Goal: Task Accomplishment & Management: Use online tool/utility

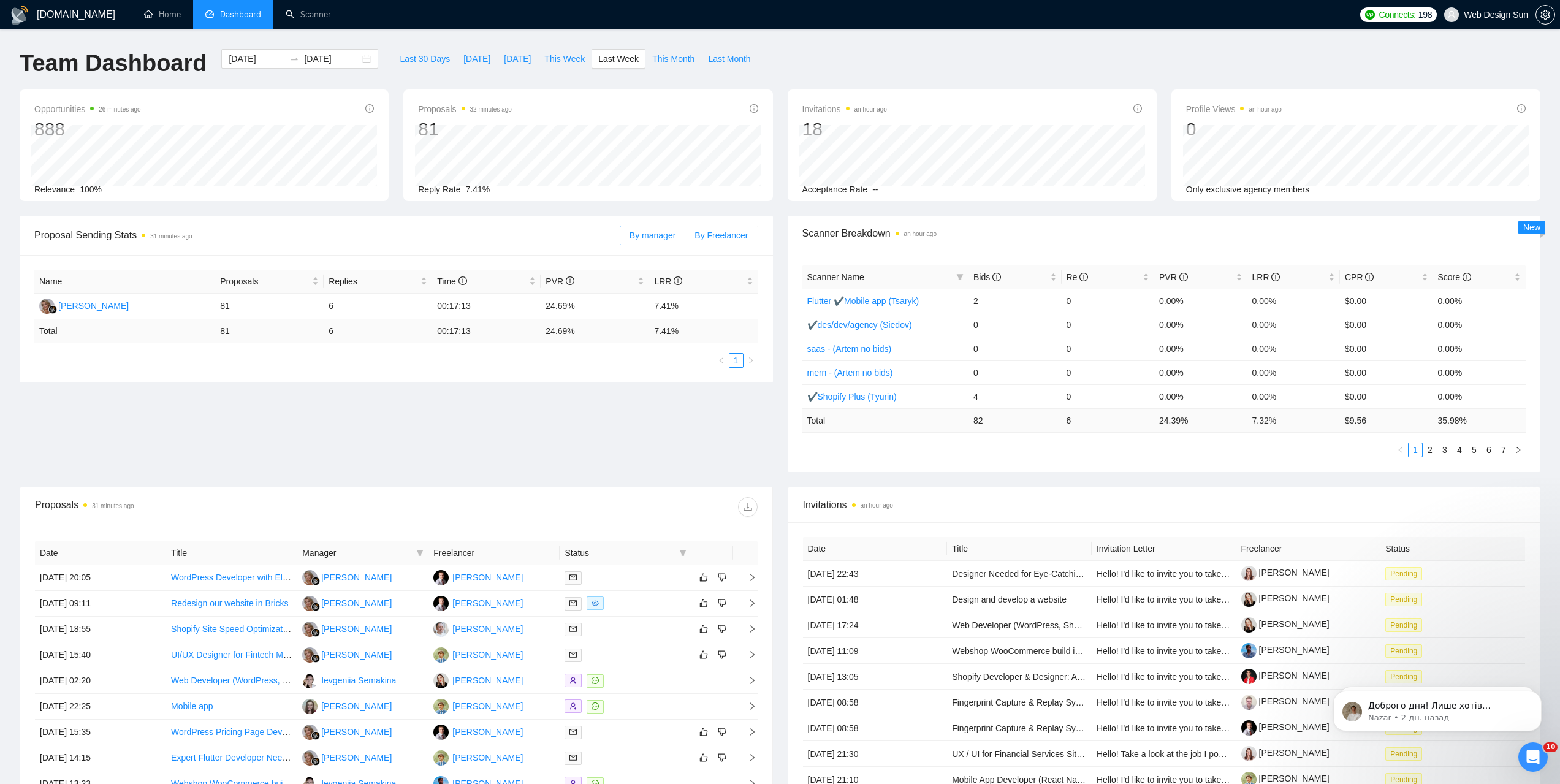
click at [734, 238] on span "By Freelancer" at bounding box center [721, 235] width 53 height 10
click at [685, 238] on input "By Freelancer" at bounding box center [685, 238] width 0 height 0
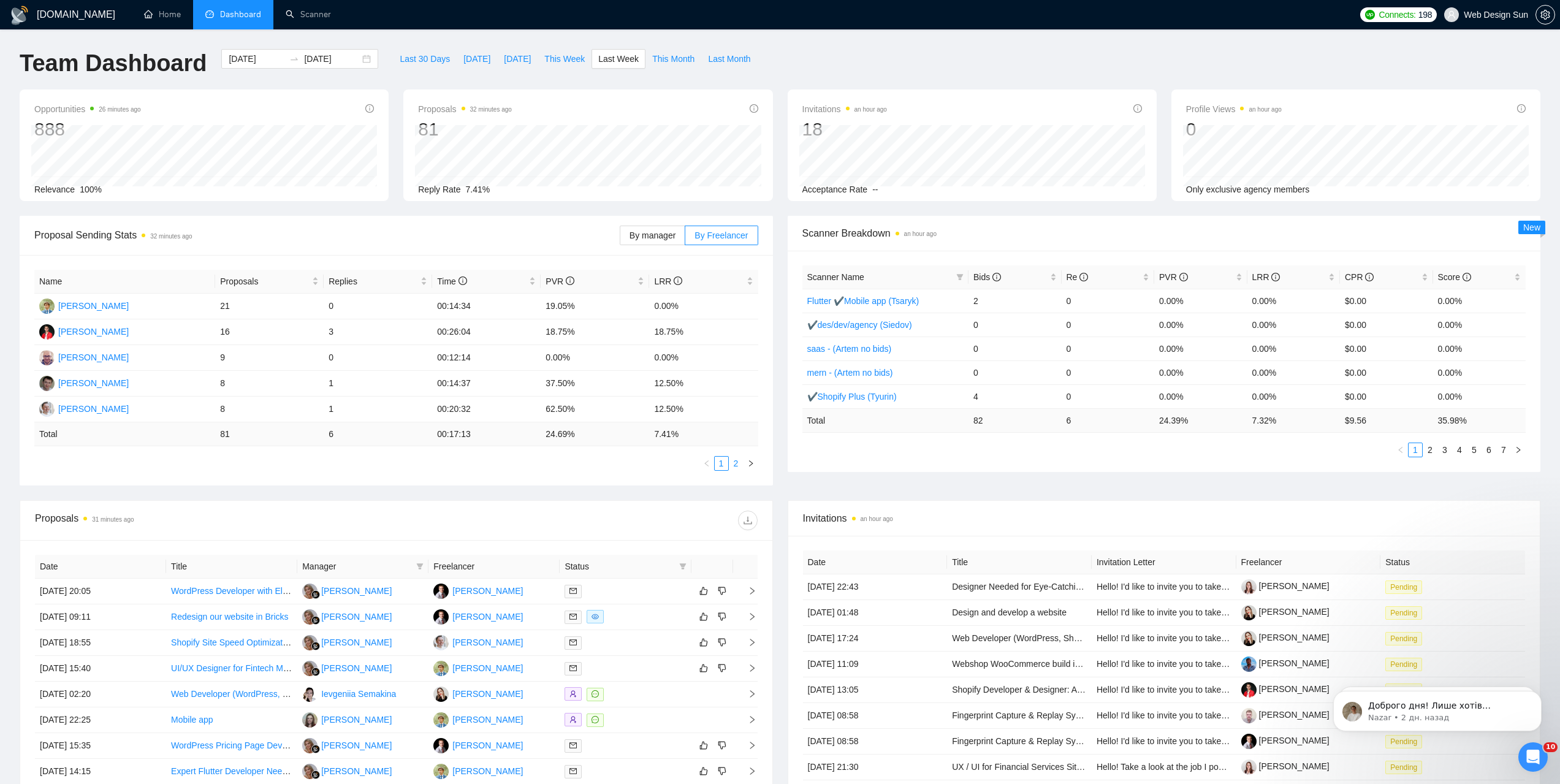
click at [737, 465] on link "2" at bounding box center [736, 464] width 14 height 14
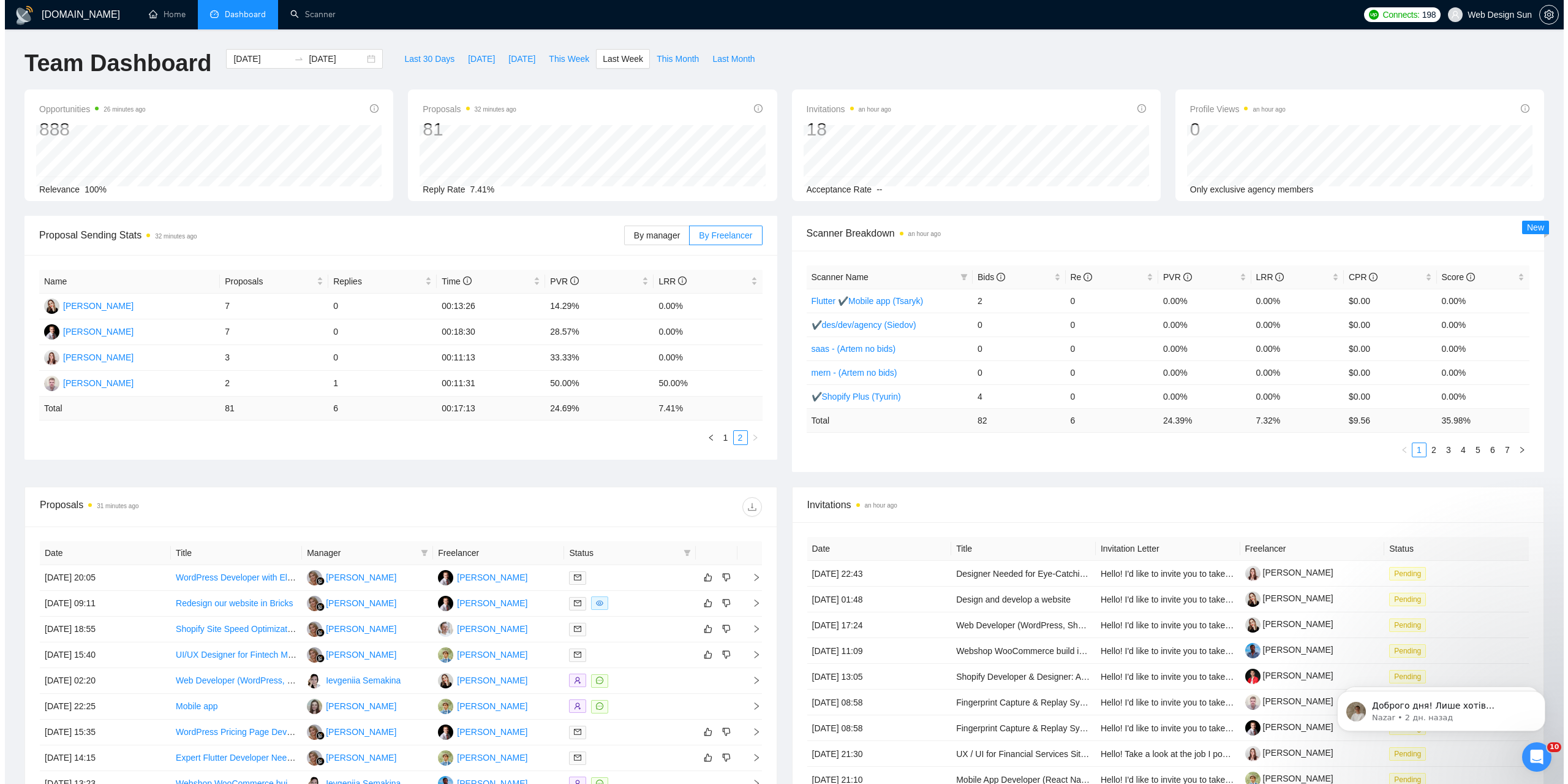
scroll to position [188, 0]
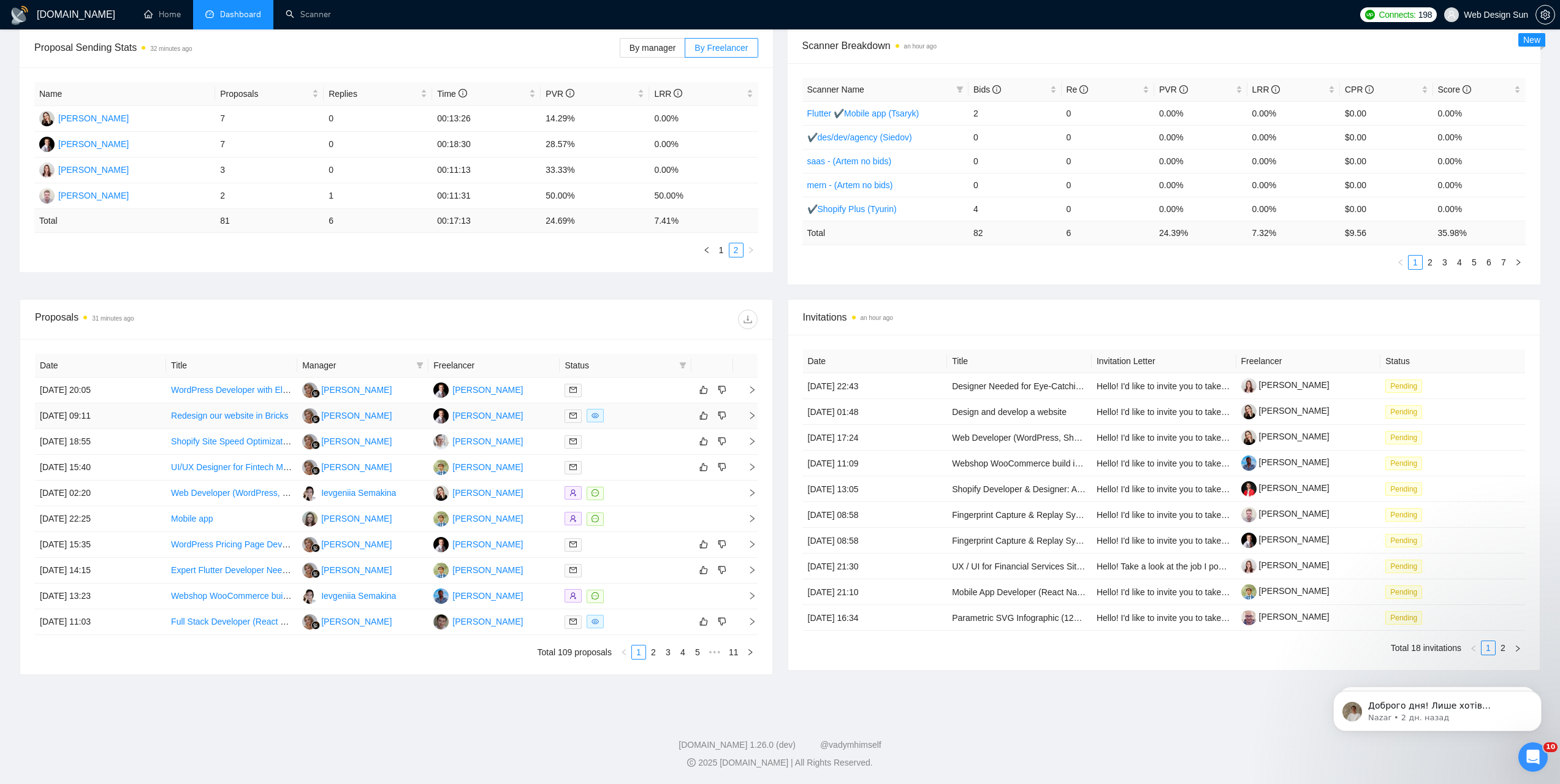
click at [632, 412] on div at bounding box center [625, 416] width 122 height 14
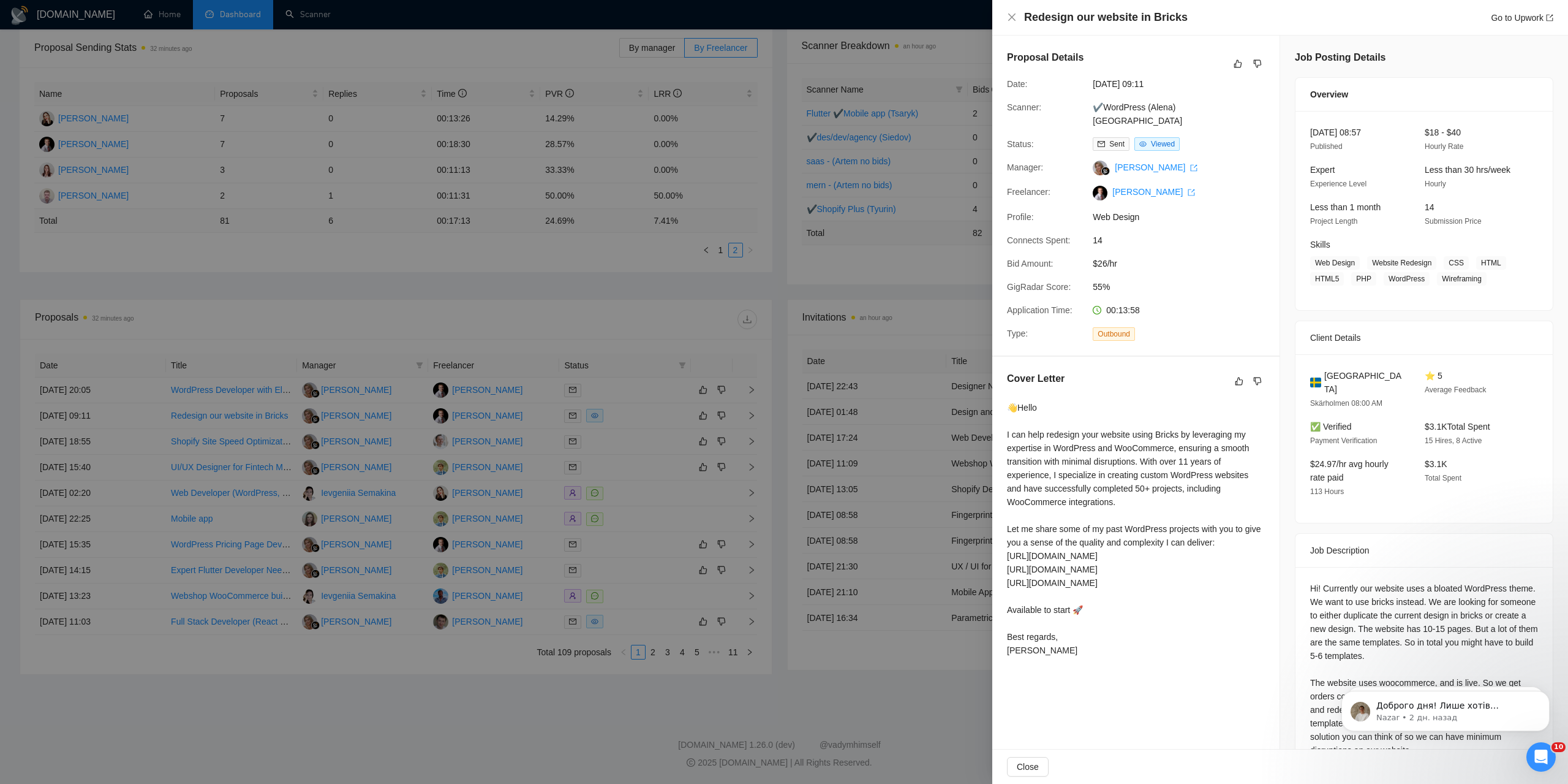
scroll to position [107, 0]
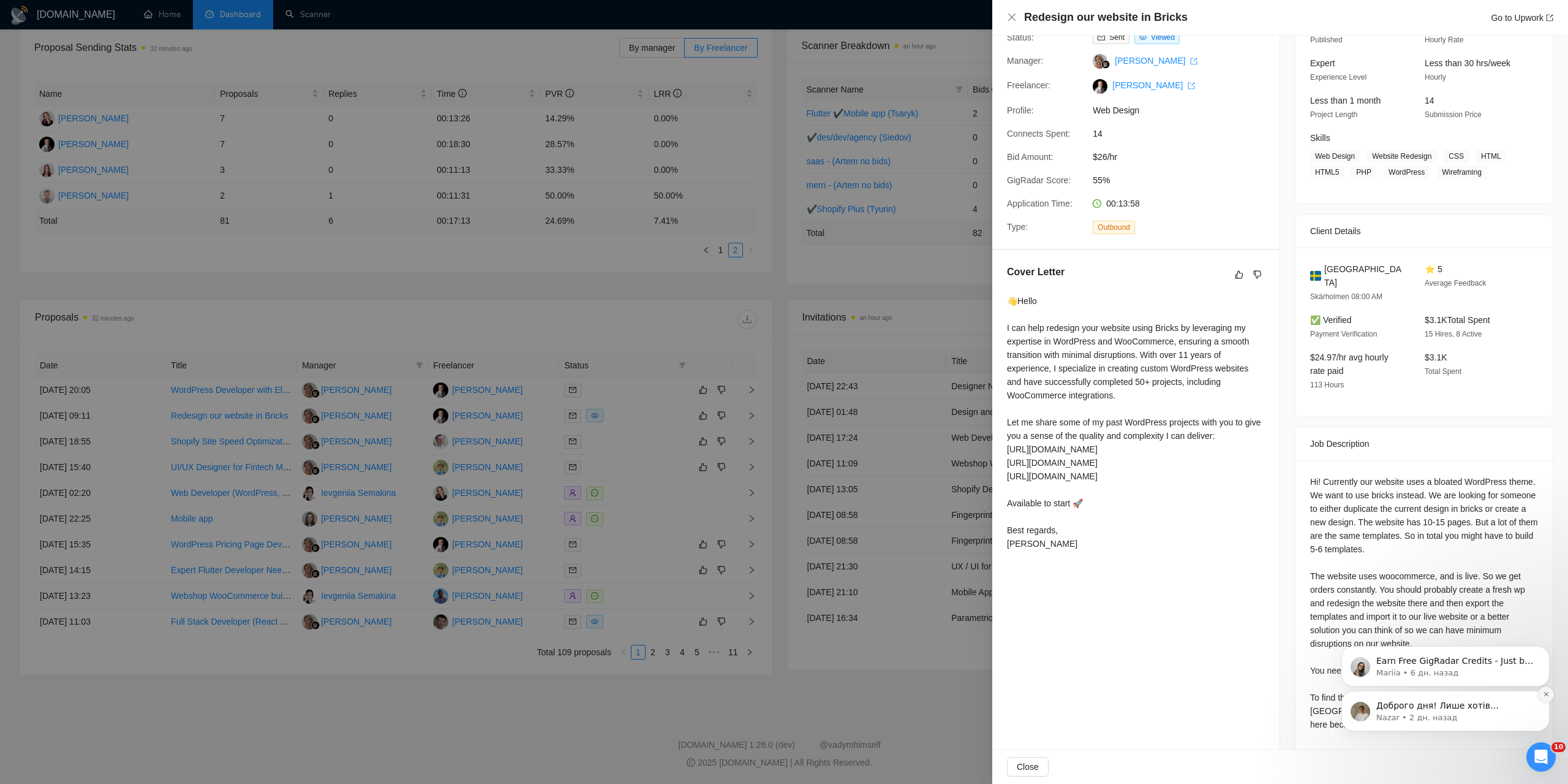
click at [1549, 695] on icon "Dismiss notification" at bounding box center [1546, 694] width 7 height 7
click at [1545, 752] on icon "Открыть службу сообщений Intercom" at bounding box center [1540, 755] width 20 height 20
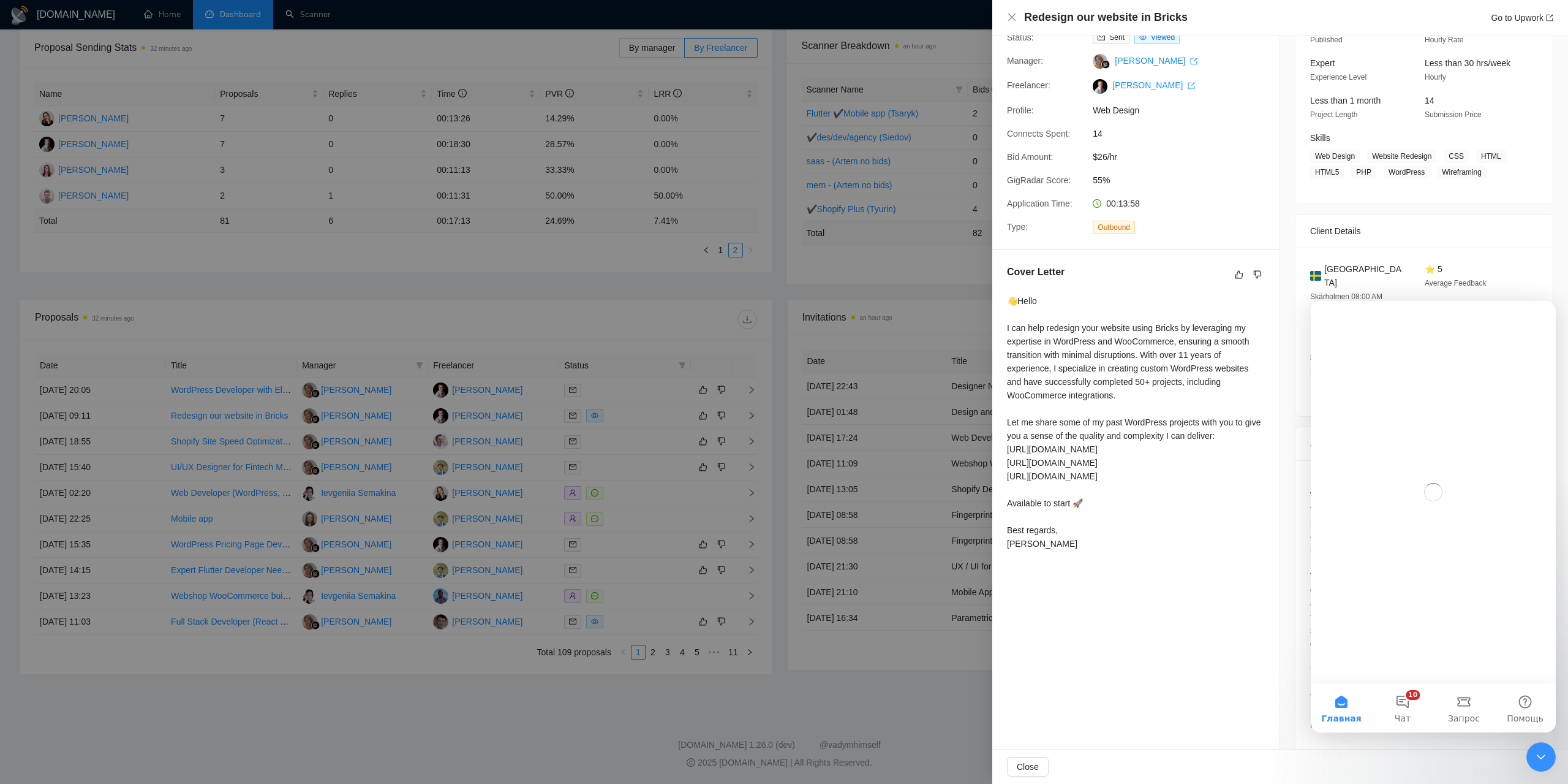
scroll to position [0, 0]
click at [1414, 710] on button "10 Чат" at bounding box center [1403, 708] width 61 height 49
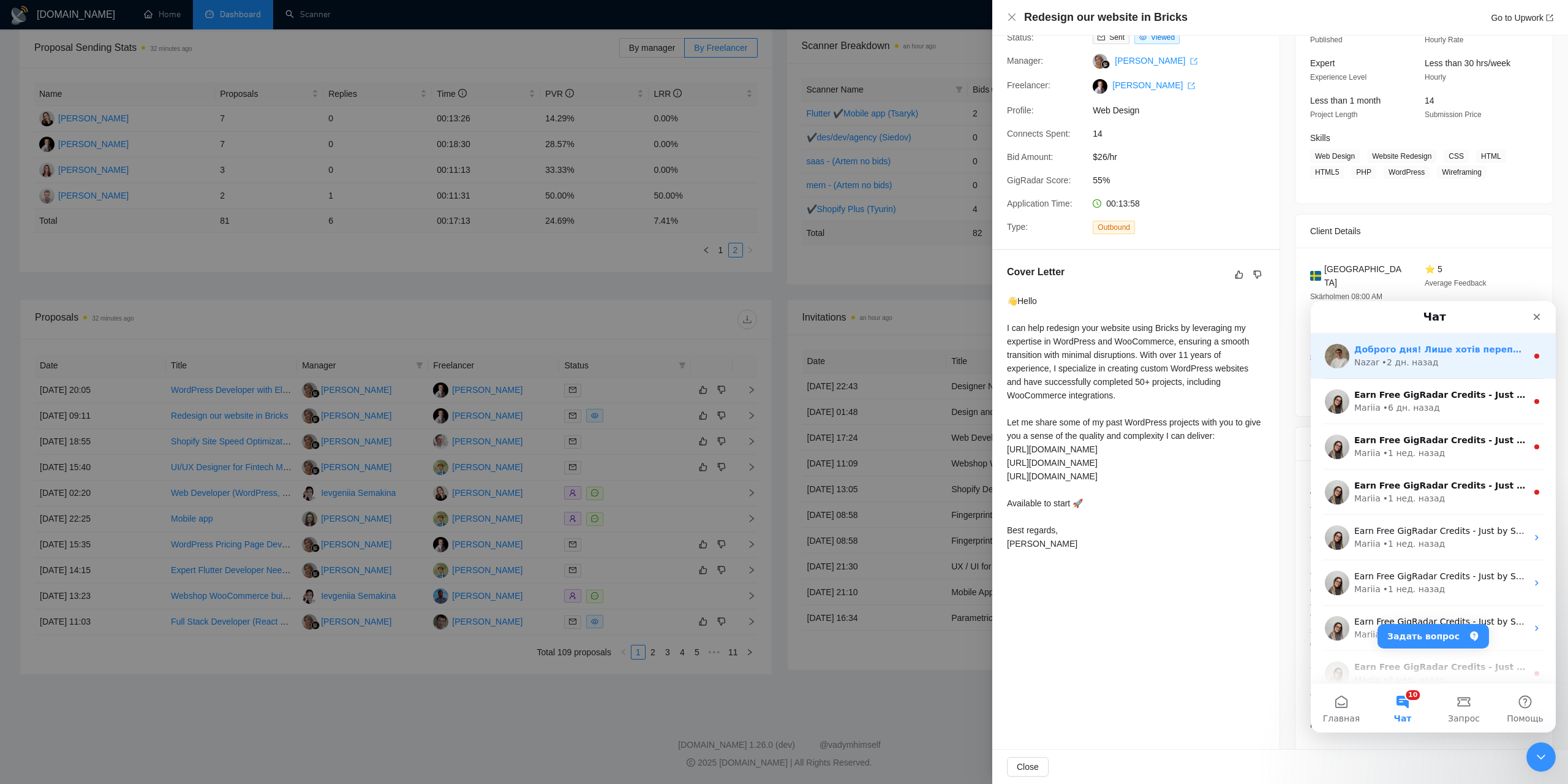
click at [1444, 376] on div "Доброго дня! Лише хотів перепитати, чи не залишилось у Вас додаткових запитань?…" at bounding box center [1433, 356] width 245 height 45
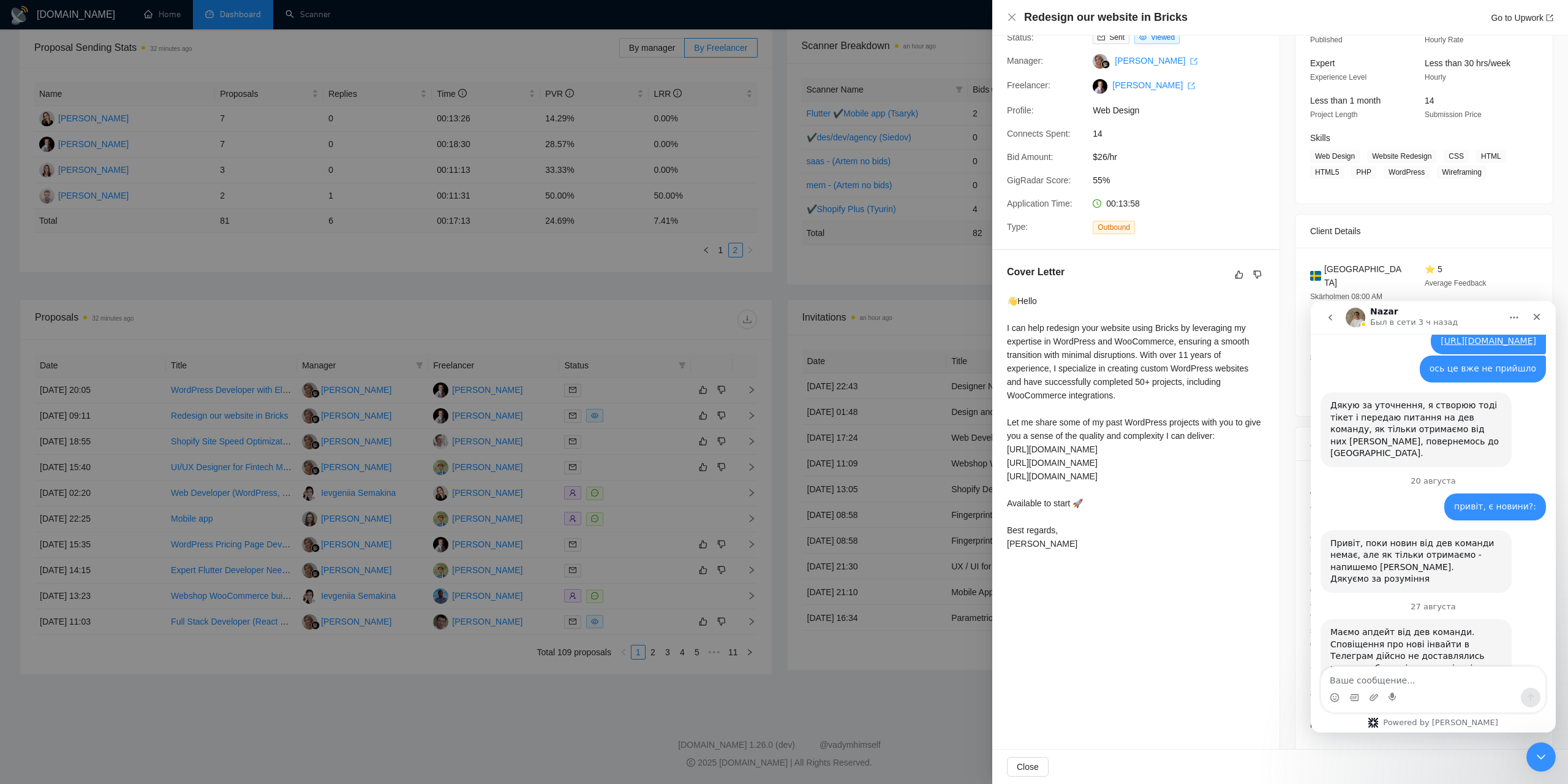
scroll to position [3267, 0]
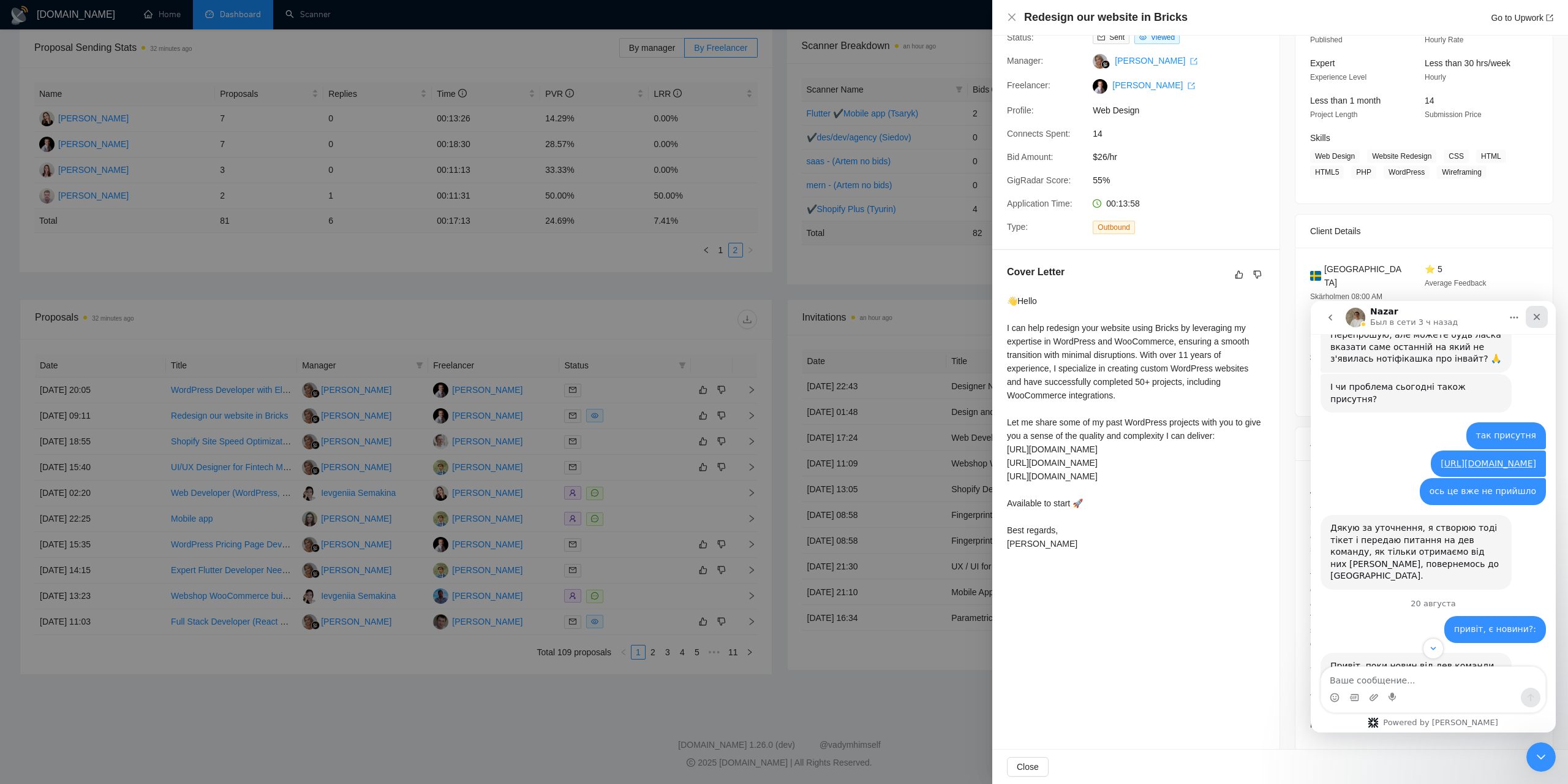
click at [1536, 317] on icon "Закрыть" at bounding box center [1537, 317] width 7 height 7
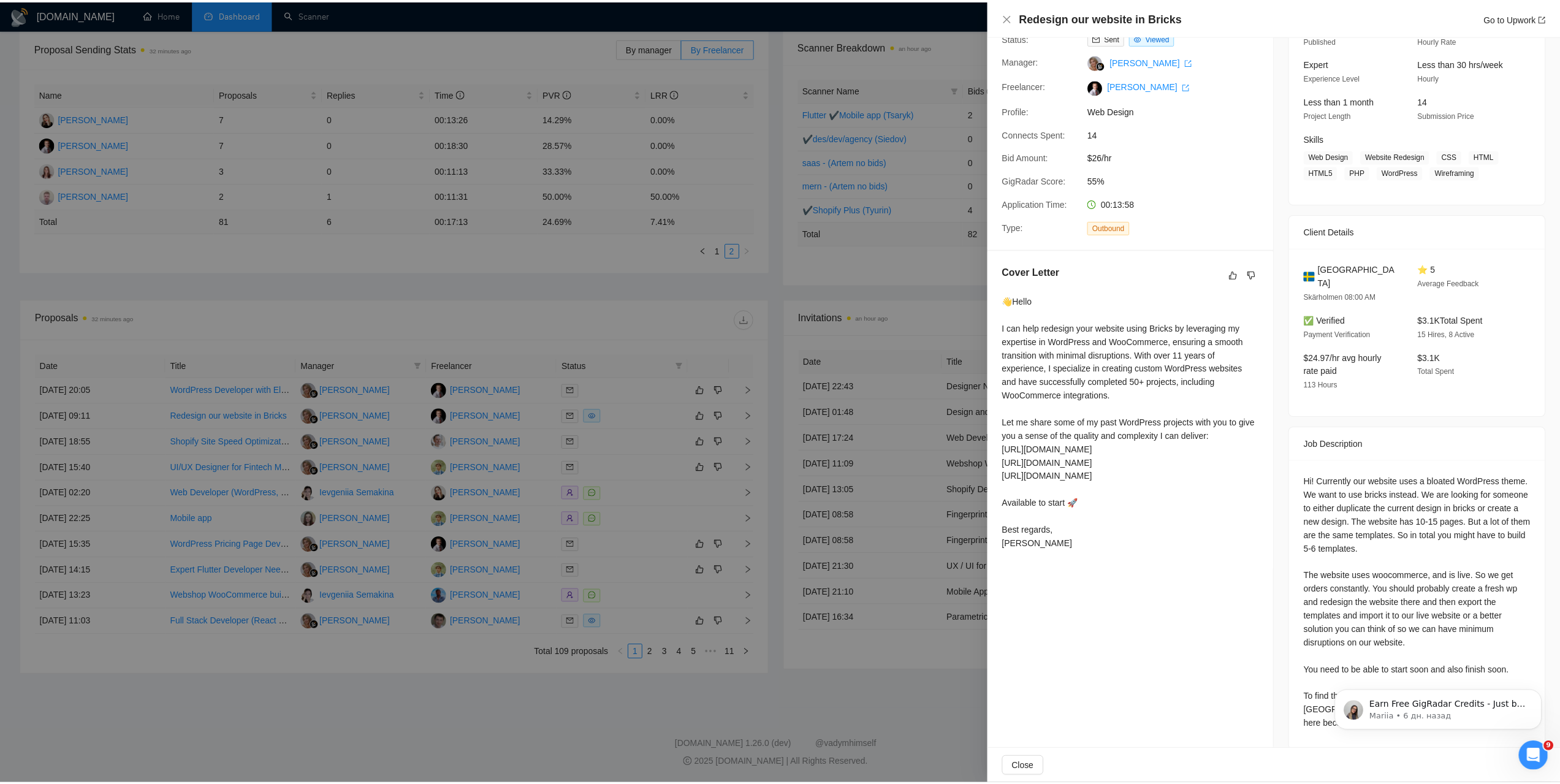
scroll to position [0, 0]
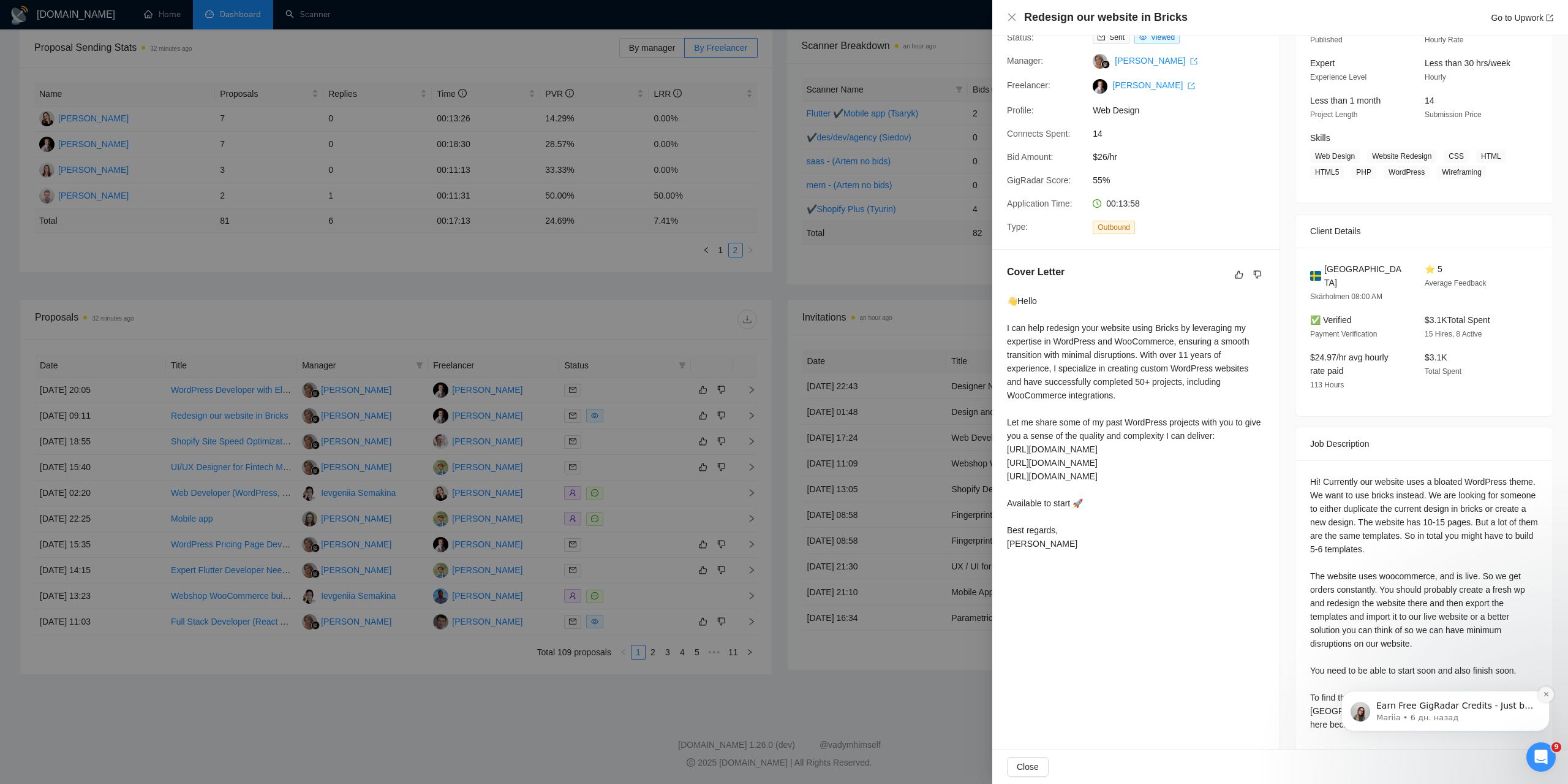
click at [1547, 695] on icon "Dismiss notification" at bounding box center [1546, 694] width 7 height 7
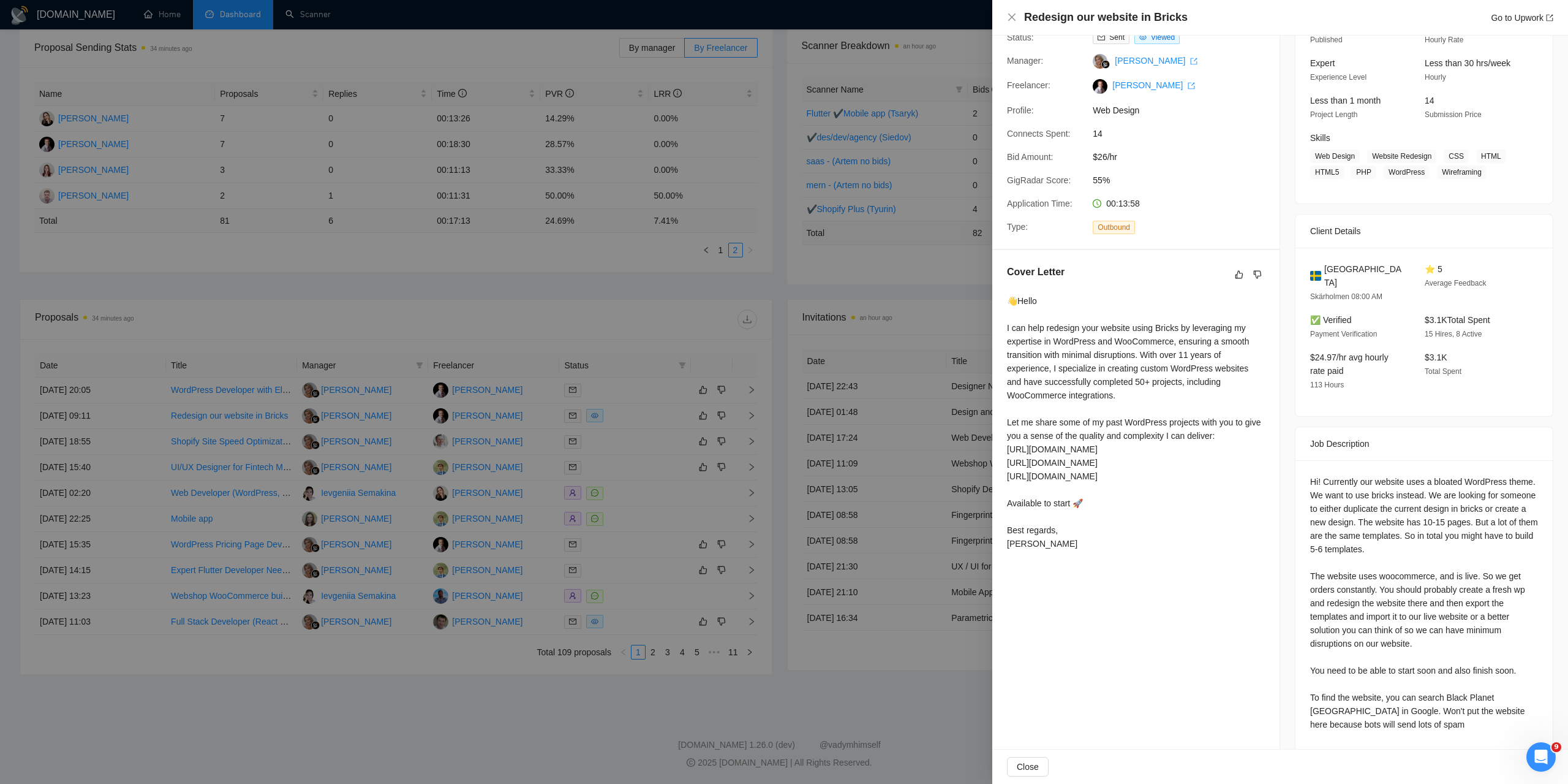
click at [369, 616] on div at bounding box center [784, 392] width 1568 height 784
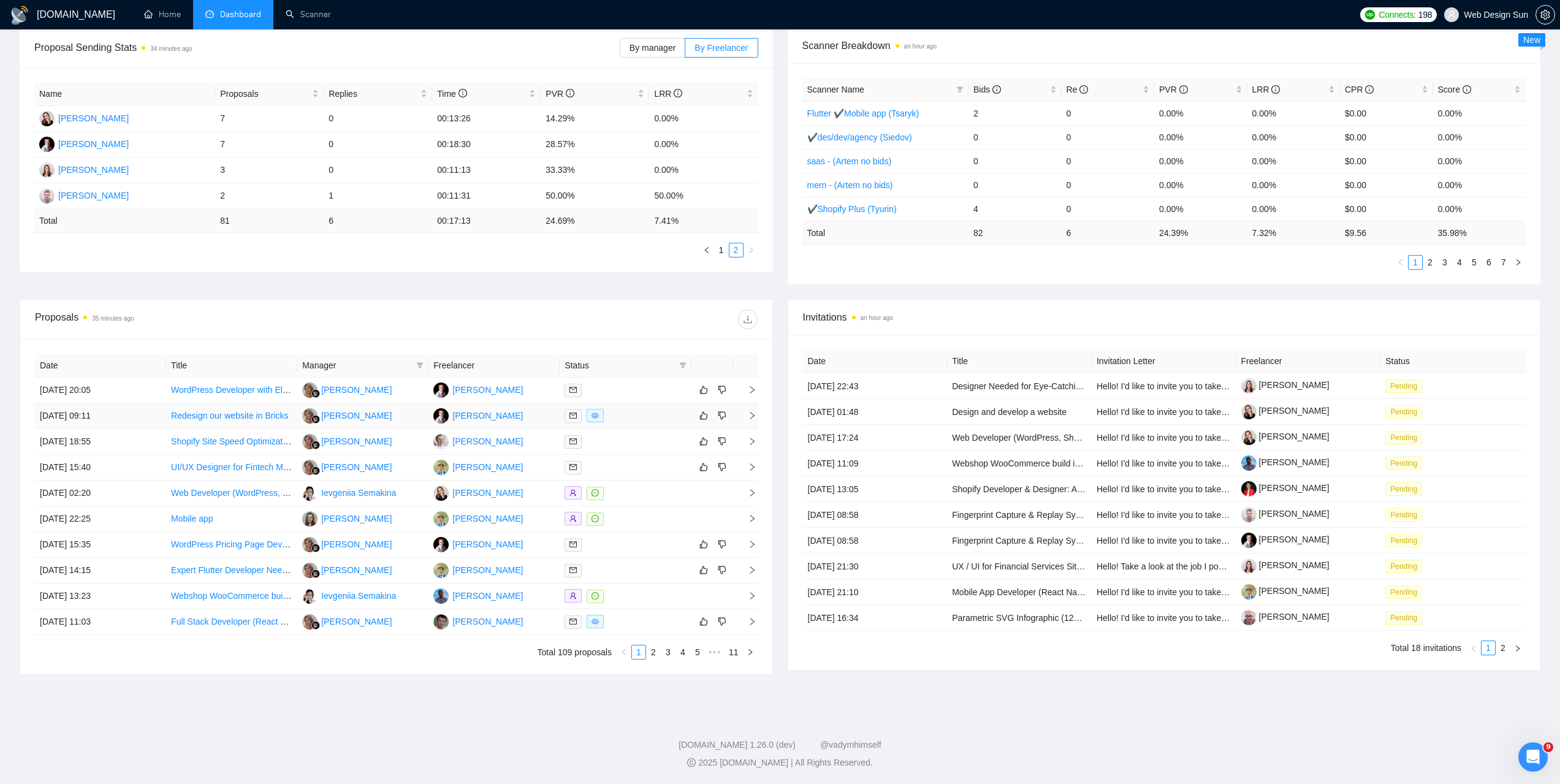
click at [624, 410] on div at bounding box center [625, 416] width 122 height 14
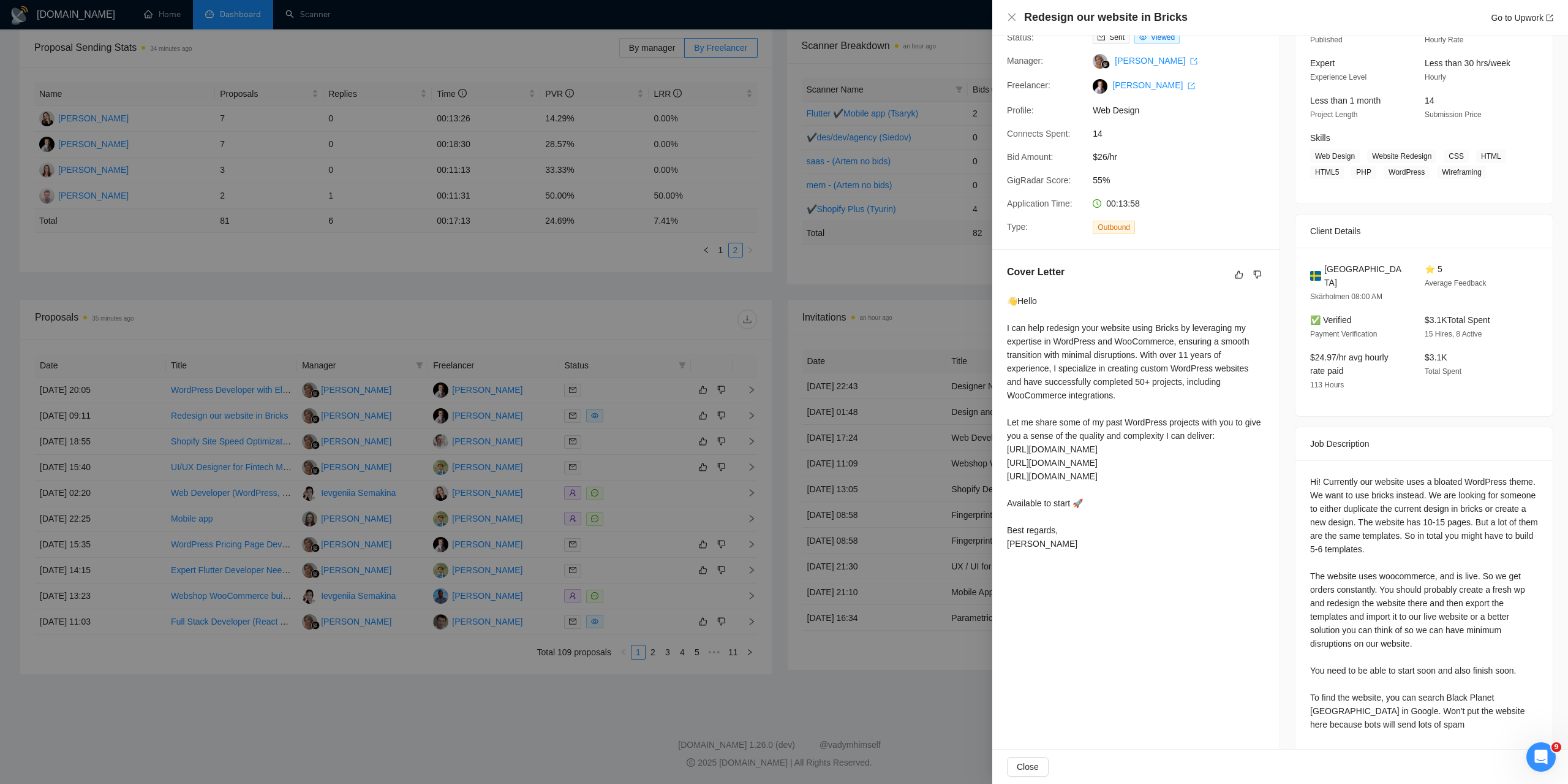
click at [624, 419] on div at bounding box center [784, 392] width 1568 height 784
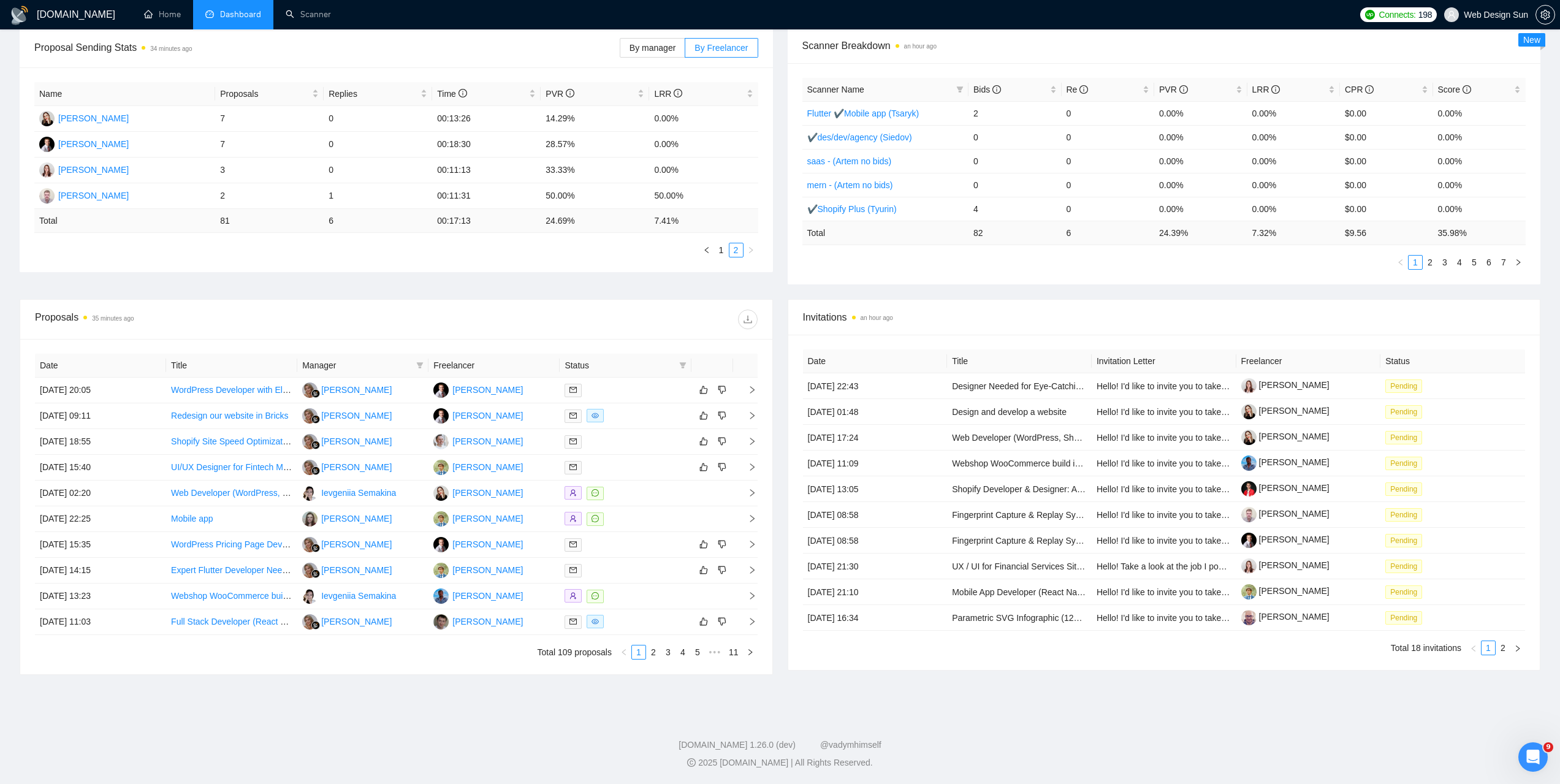
click at [656, 653] on link "2" at bounding box center [654, 652] width 14 height 14
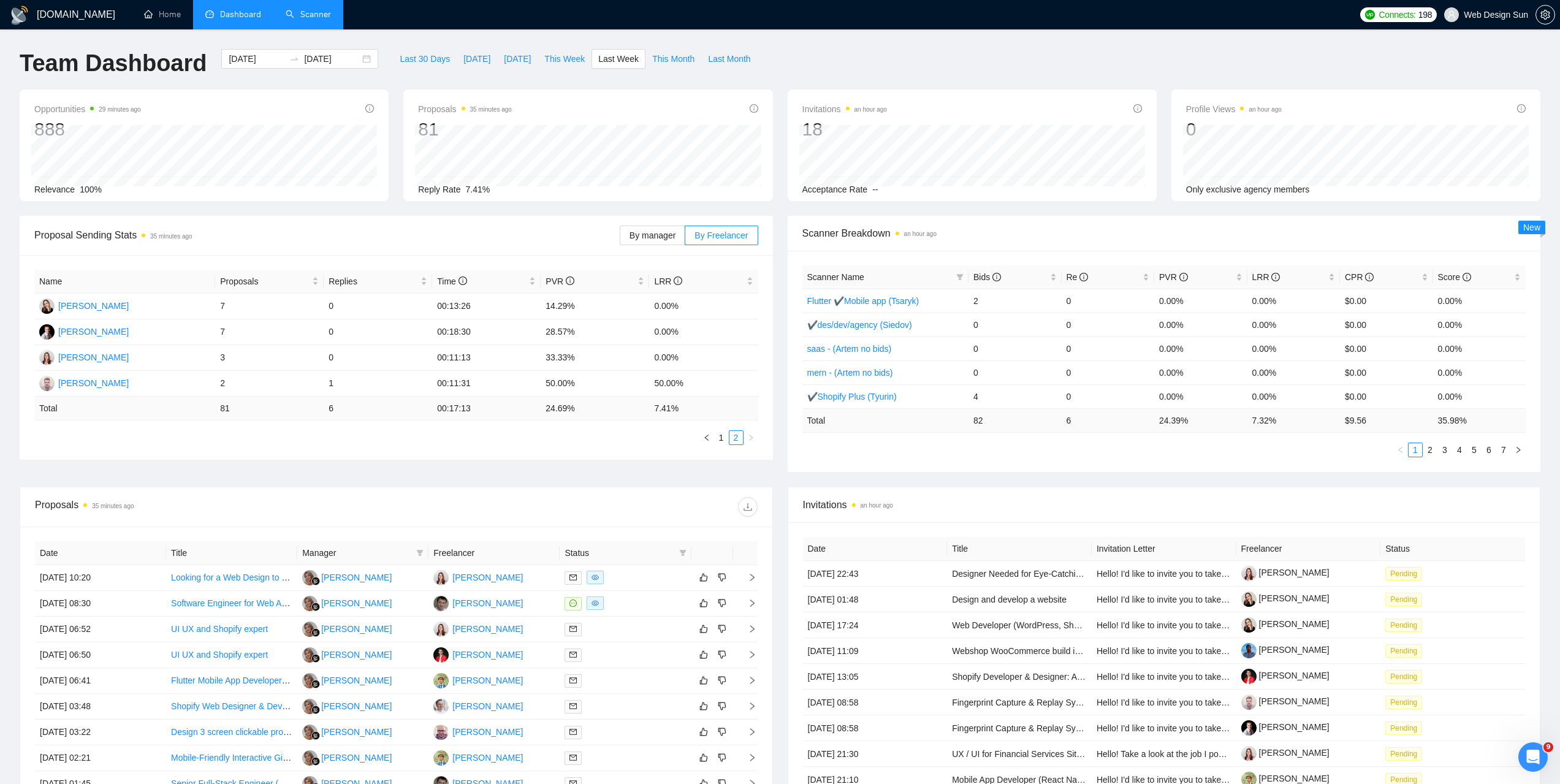
click at [322, 18] on link "Scanner" at bounding box center [308, 14] width 45 height 10
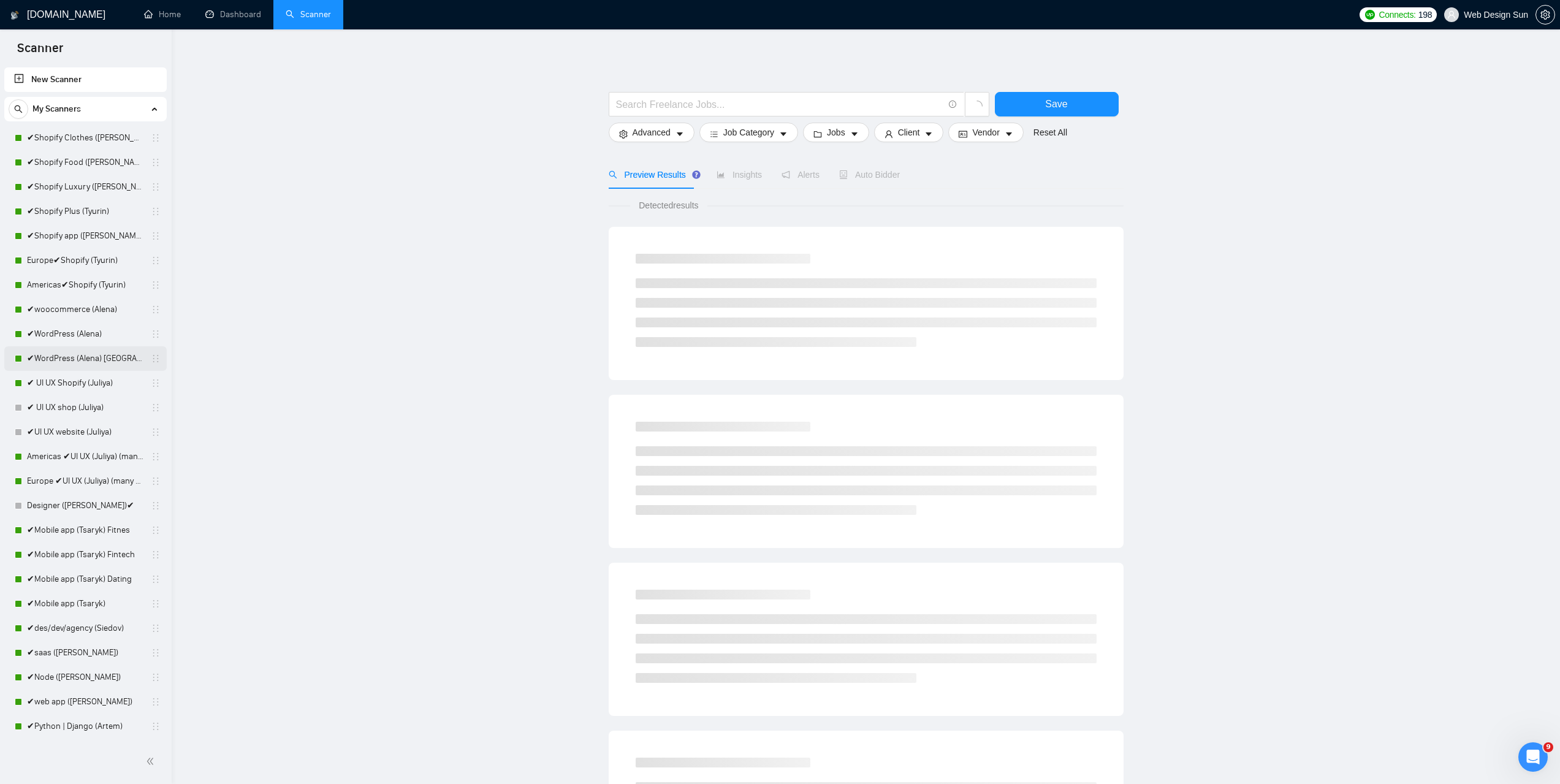
click at [93, 356] on link "✔WordPress (Alena) [GEOGRAPHIC_DATA]" at bounding box center [85, 359] width 116 height 25
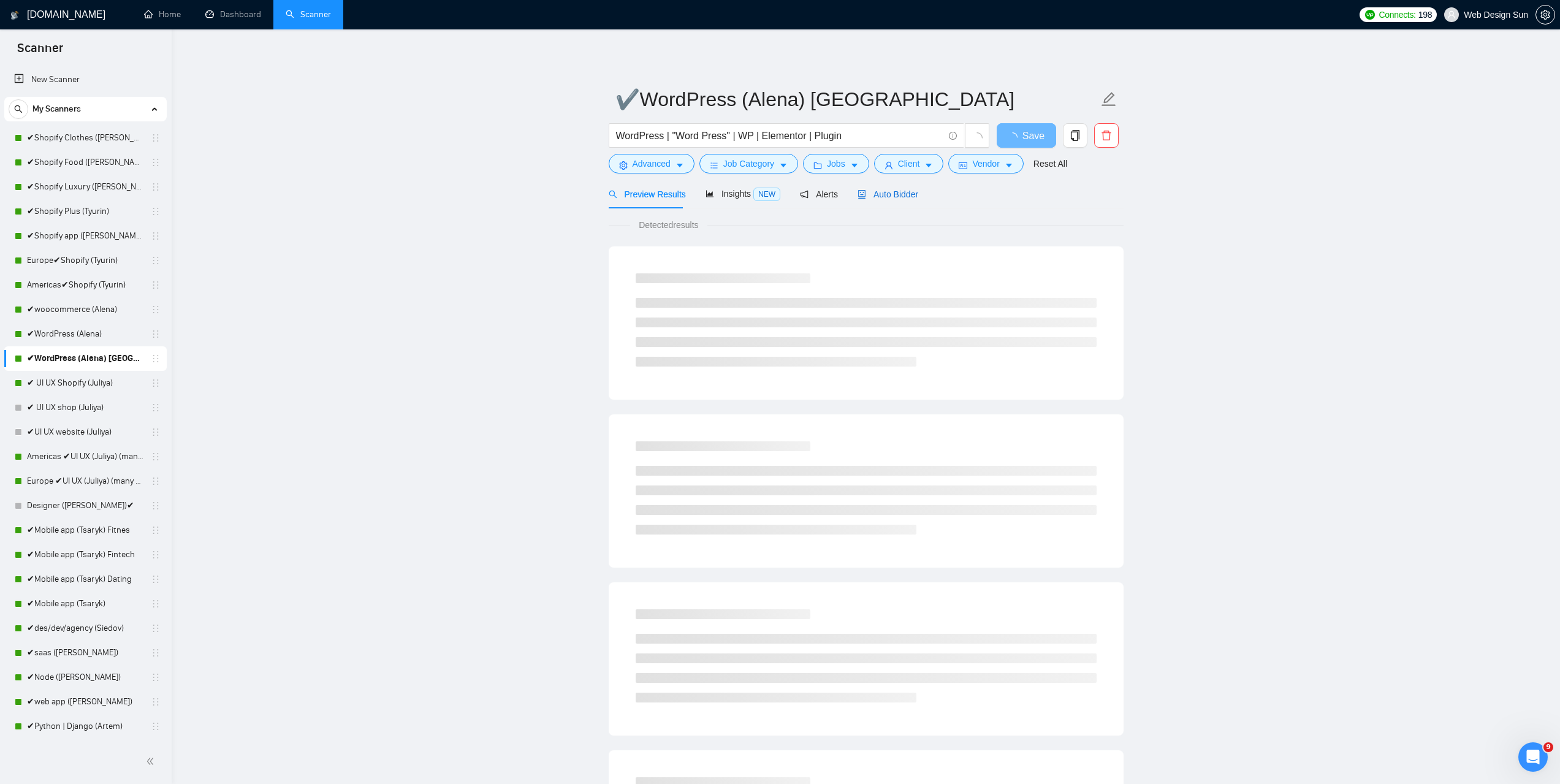
click at [864, 188] on div "Auto Bidder" at bounding box center [887, 195] width 61 height 14
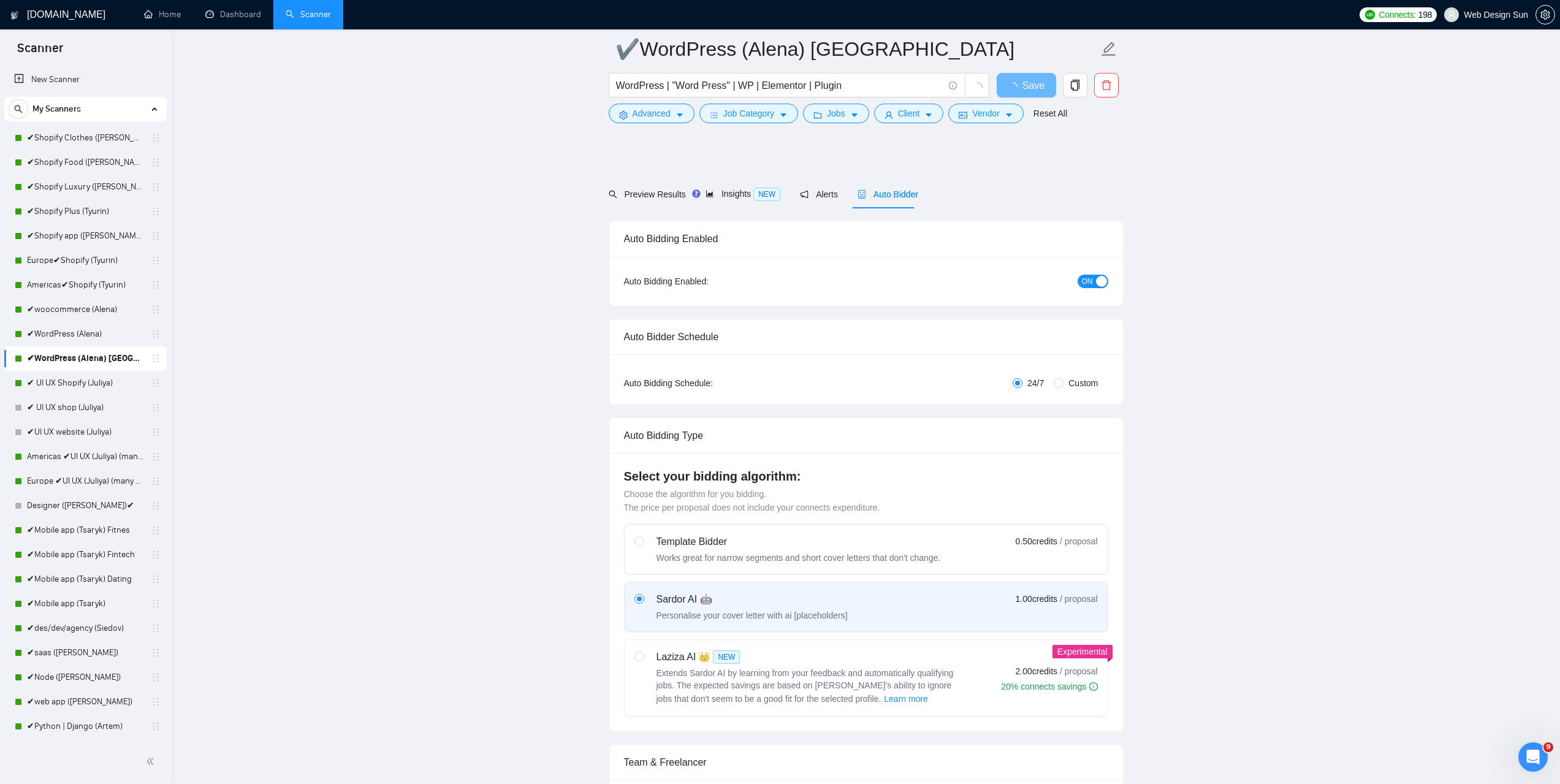
scroll to position [245, 0]
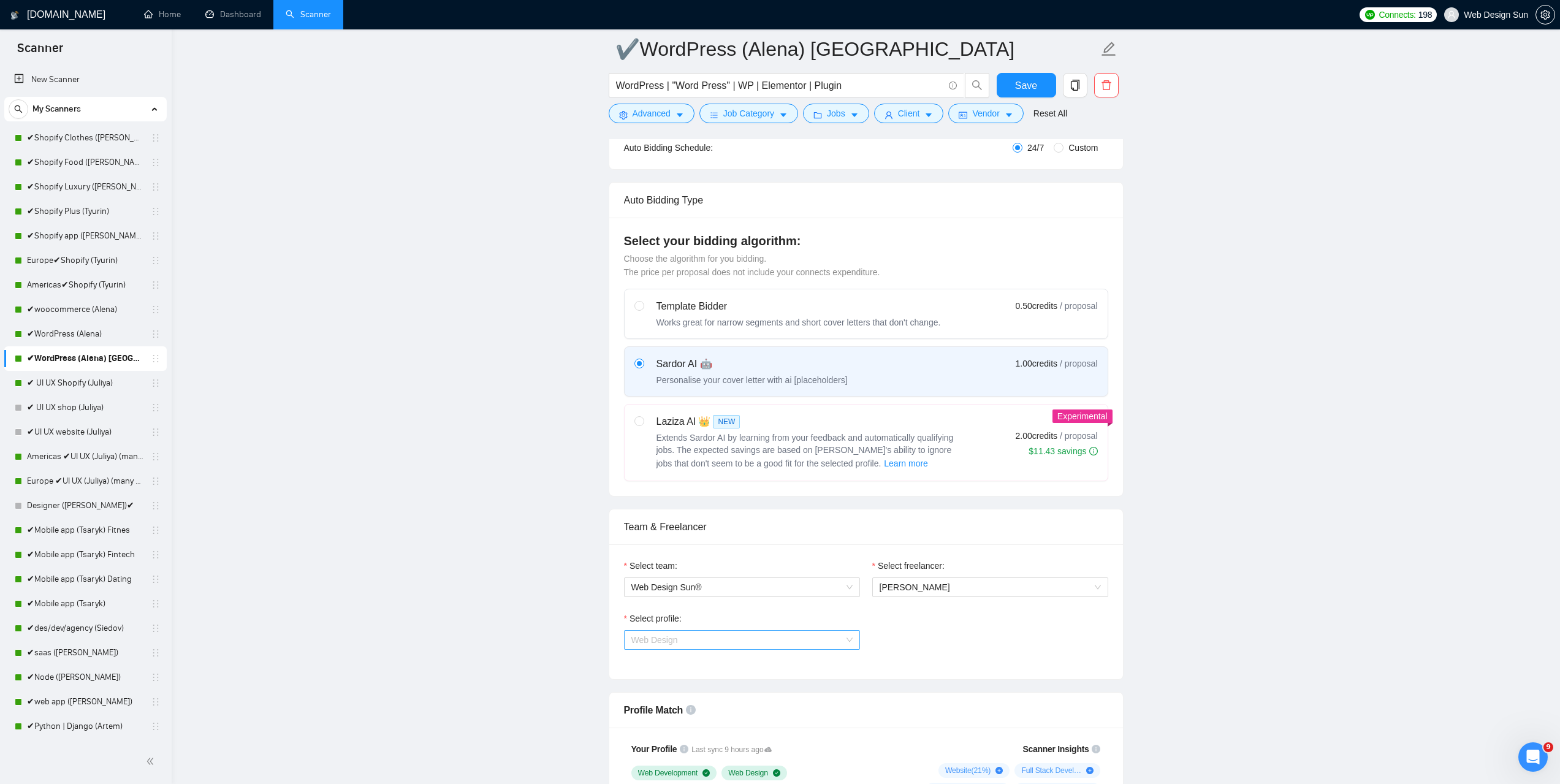
click at [742, 639] on span "Web Design" at bounding box center [742, 639] width 221 height 18
click at [741, 639] on span "Web Design" at bounding box center [742, 639] width 221 height 18
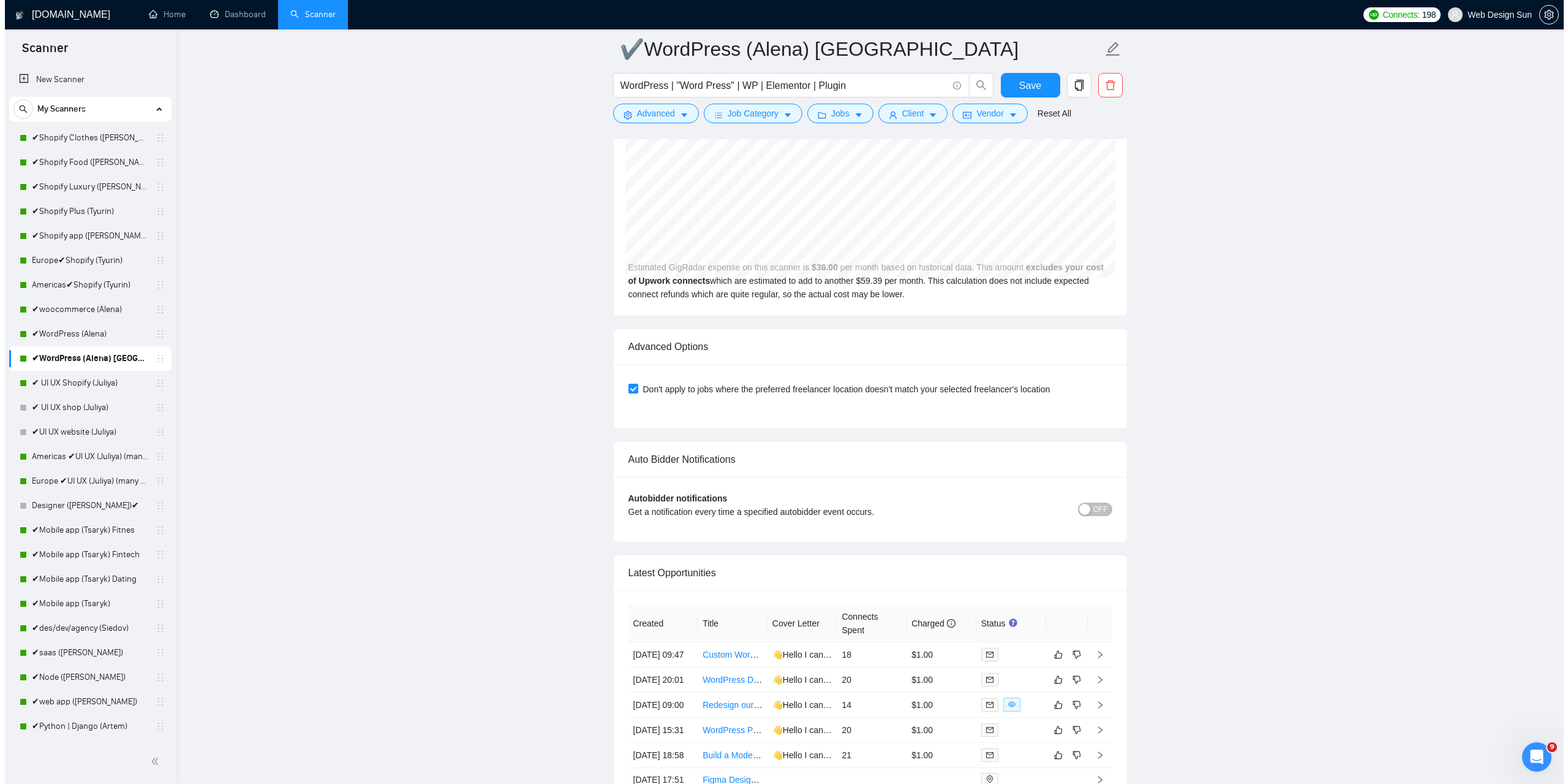
scroll to position [2939, 0]
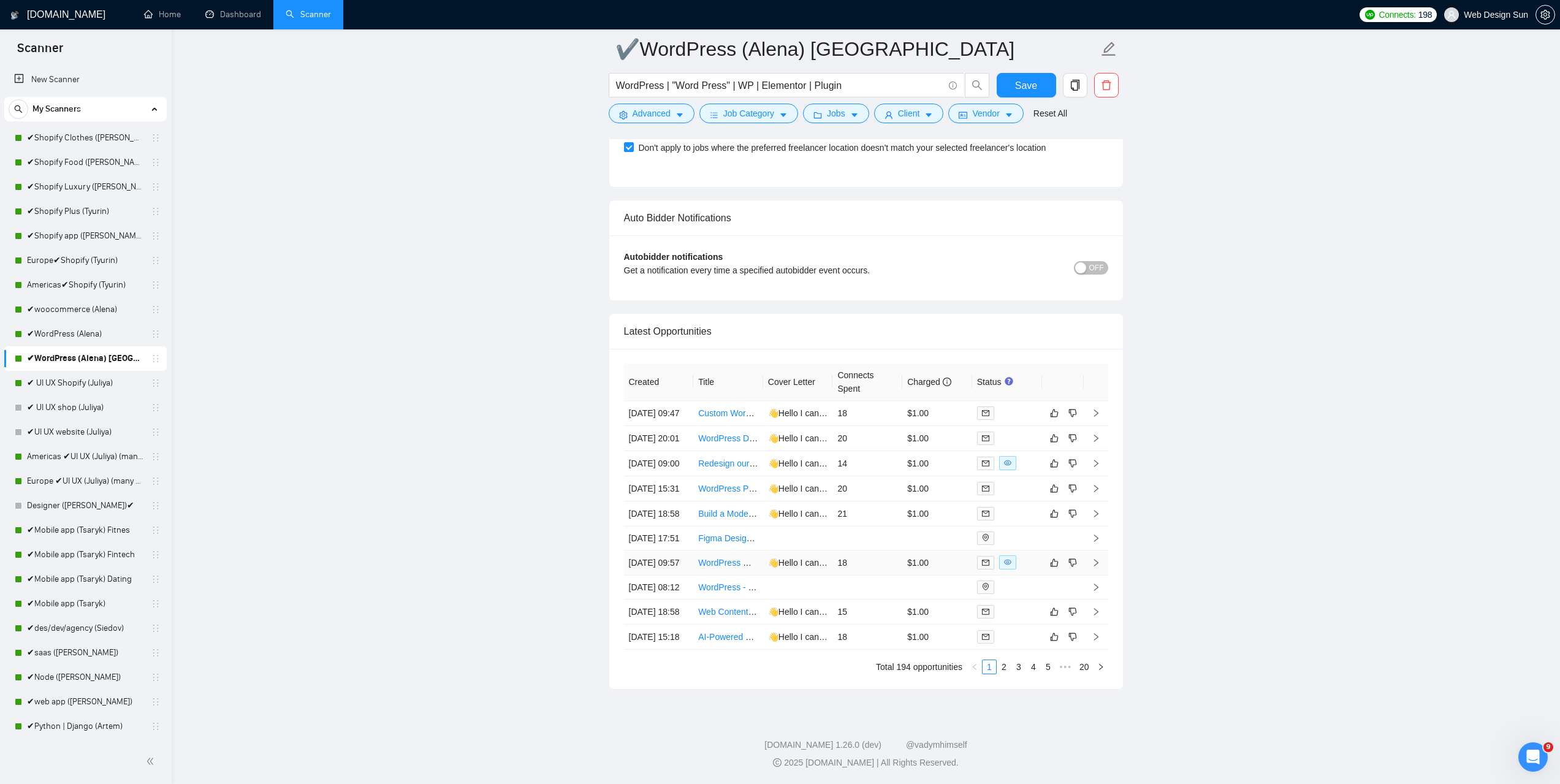
click at [1030, 550] on td at bounding box center [1007, 563] width 70 height 25
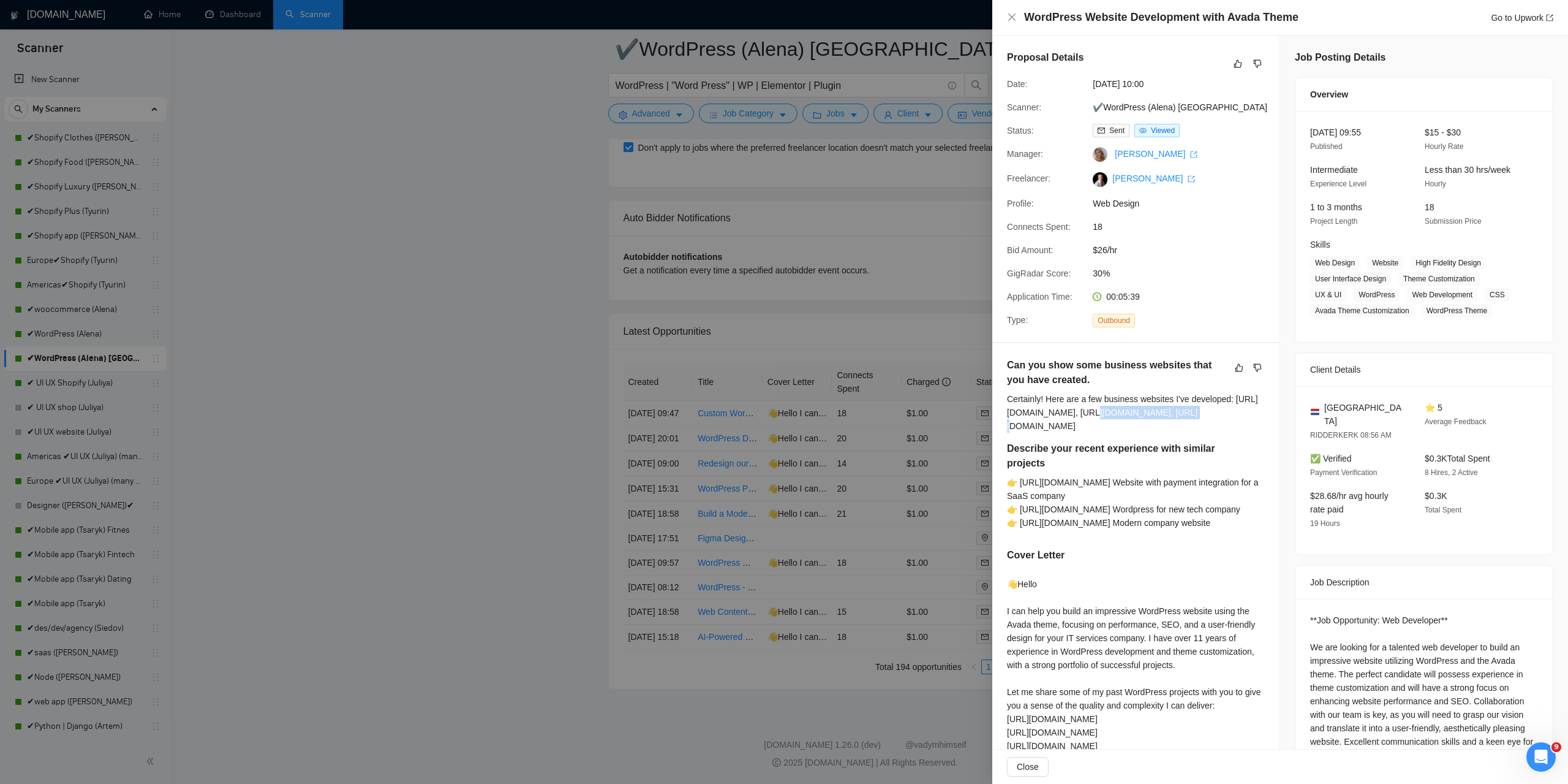
drag, startPoint x: 1100, startPoint y: 413, endPoint x: 1184, endPoint y: 415, distance: 84.0
click at [1184, 415] on div "Certainly! Here are a few business websites I've developed: [URL][DOMAIN_NAME],…" at bounding box center [1136, 412] width 258 height 40
copy div "[URL][DOMAIN_NAME]"
click at [1119, 491] on div "👉 [URL][DOMAIN_NAME] Website with payment integration for a SaaS company 👉 [URL…" at bounding box center [1136, 502] width 258 height 54
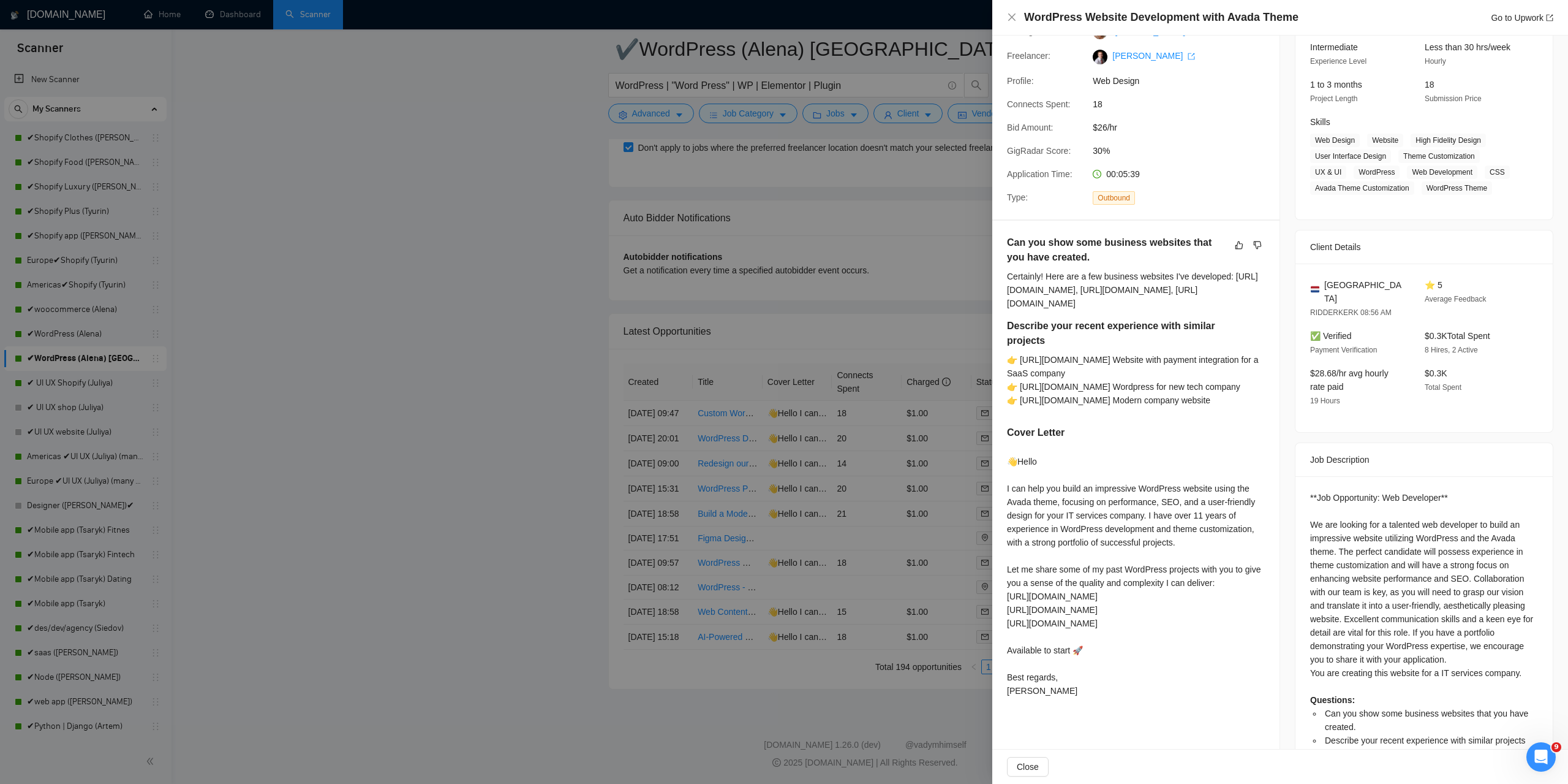
scroll to position [142, 0]
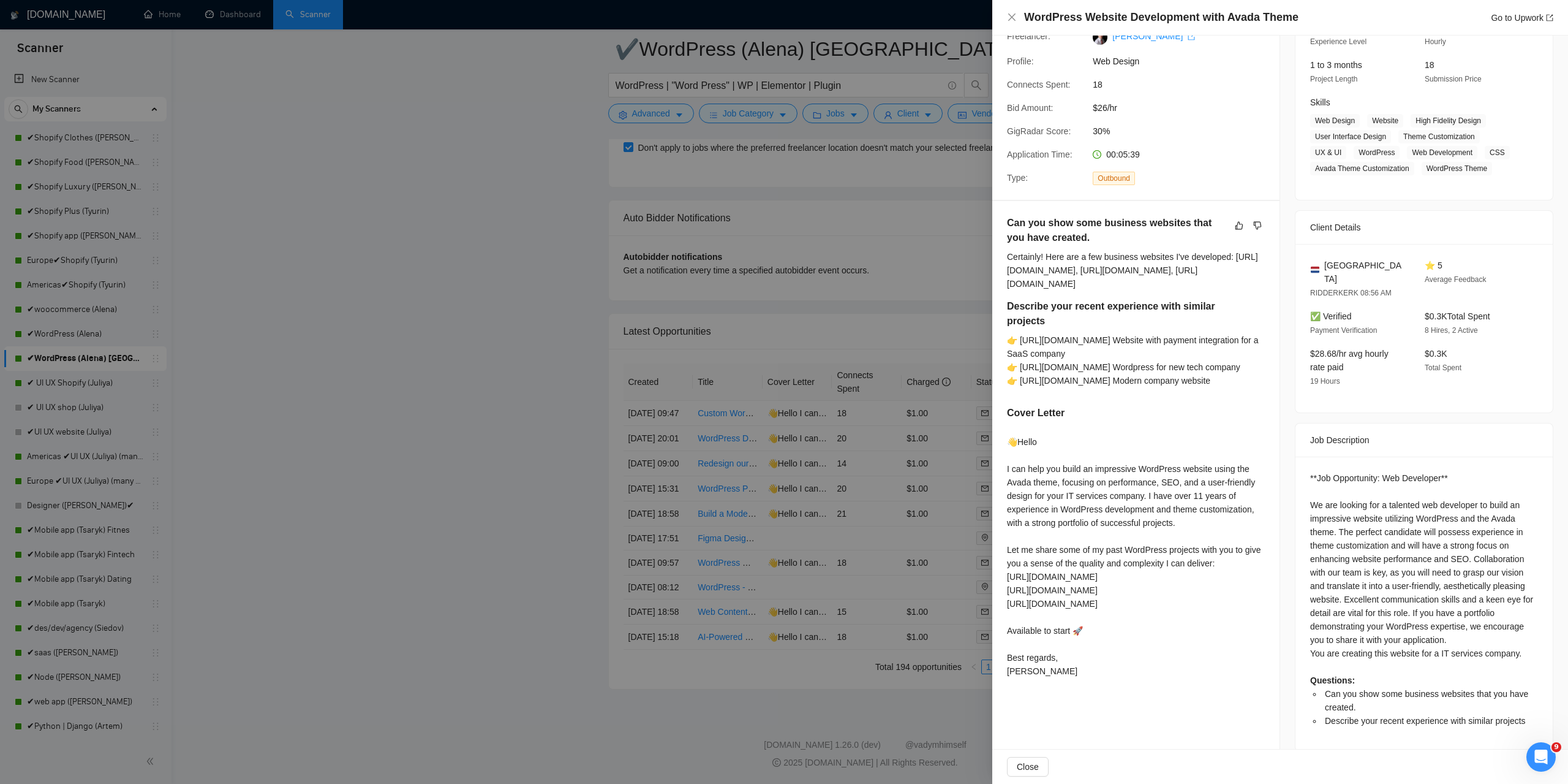
click at [941, 680] on div at bounding box center [784, 392] width 1568 height 784
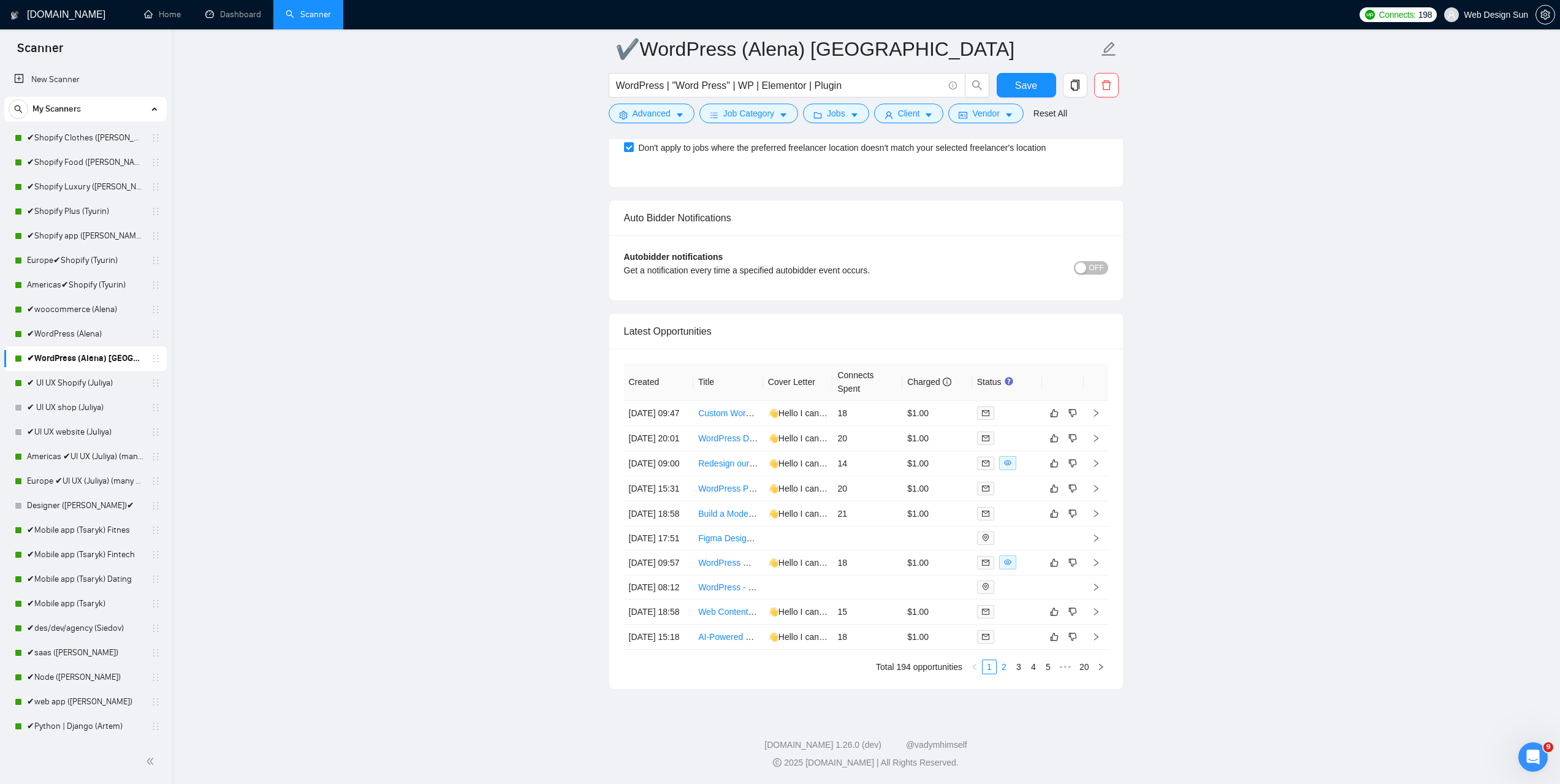
click at [1006, 667] on link "2" at bounding box center [1004, 667] width 14 height 14
click at [1025, 432] on div at bounding box center [1007, 439] width 60 height 14
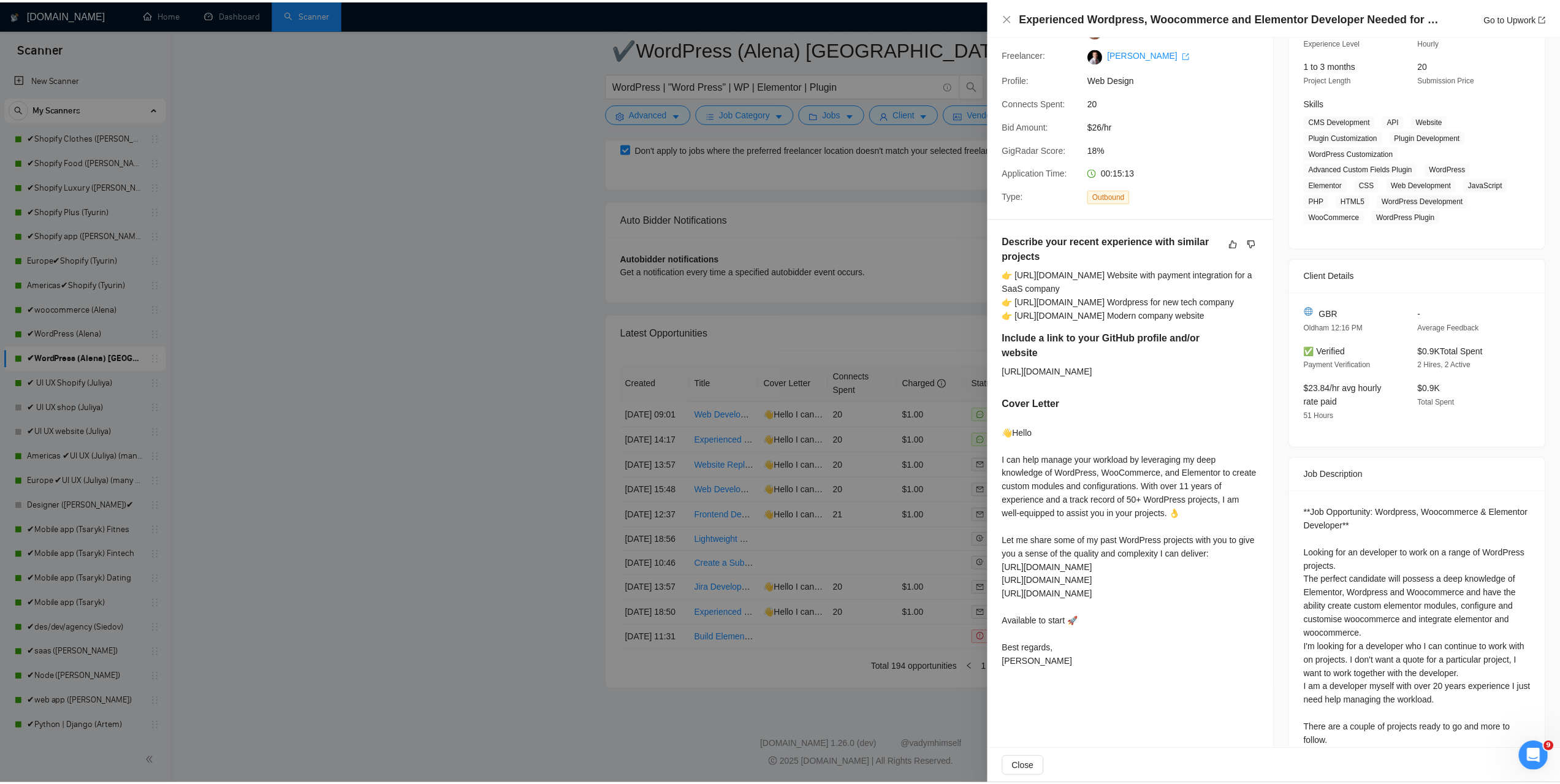
scroll to position [230, 0]
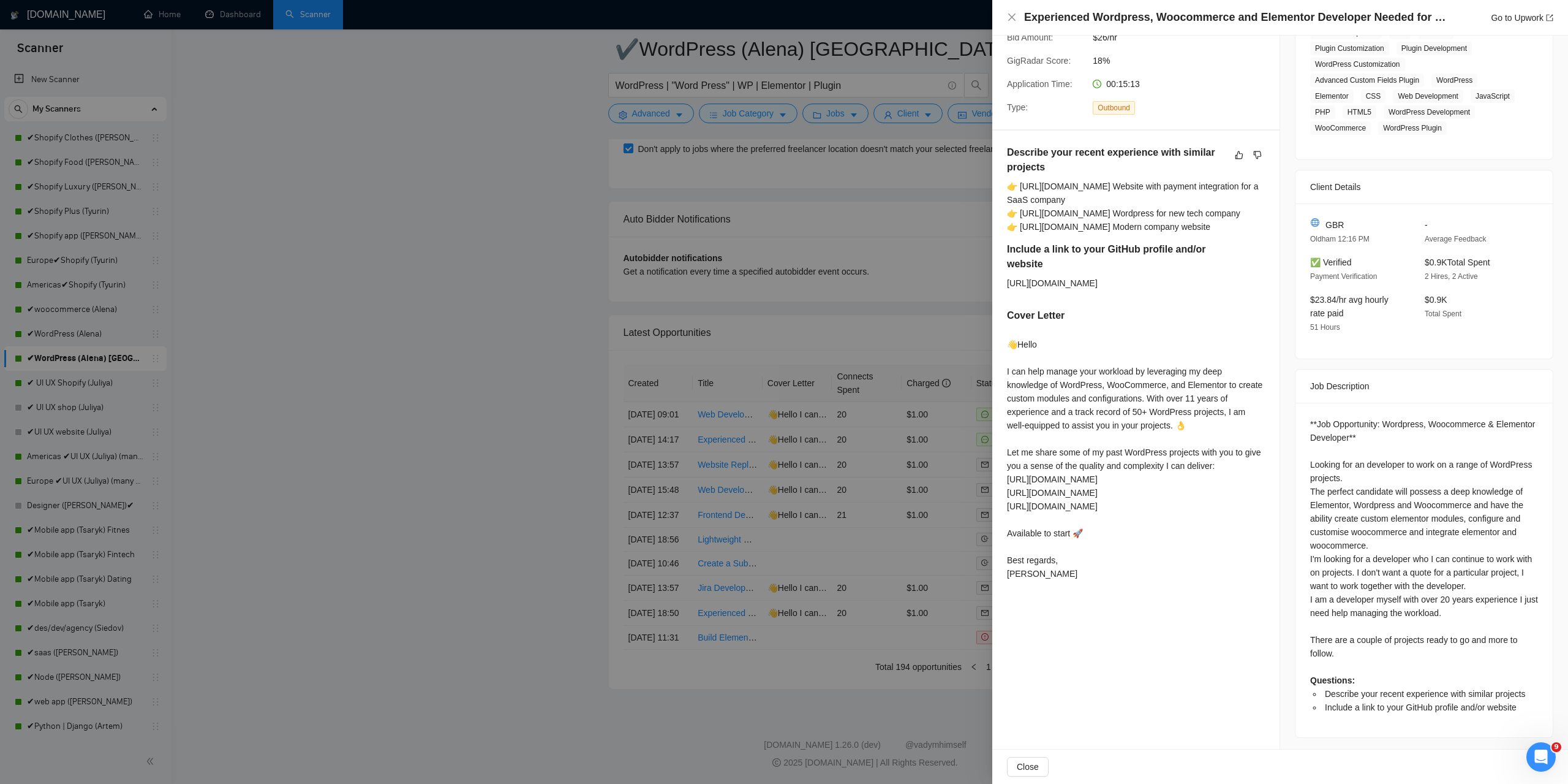
click at [541, 432] on div at bounding box center [784, 392] width 1568 height 784
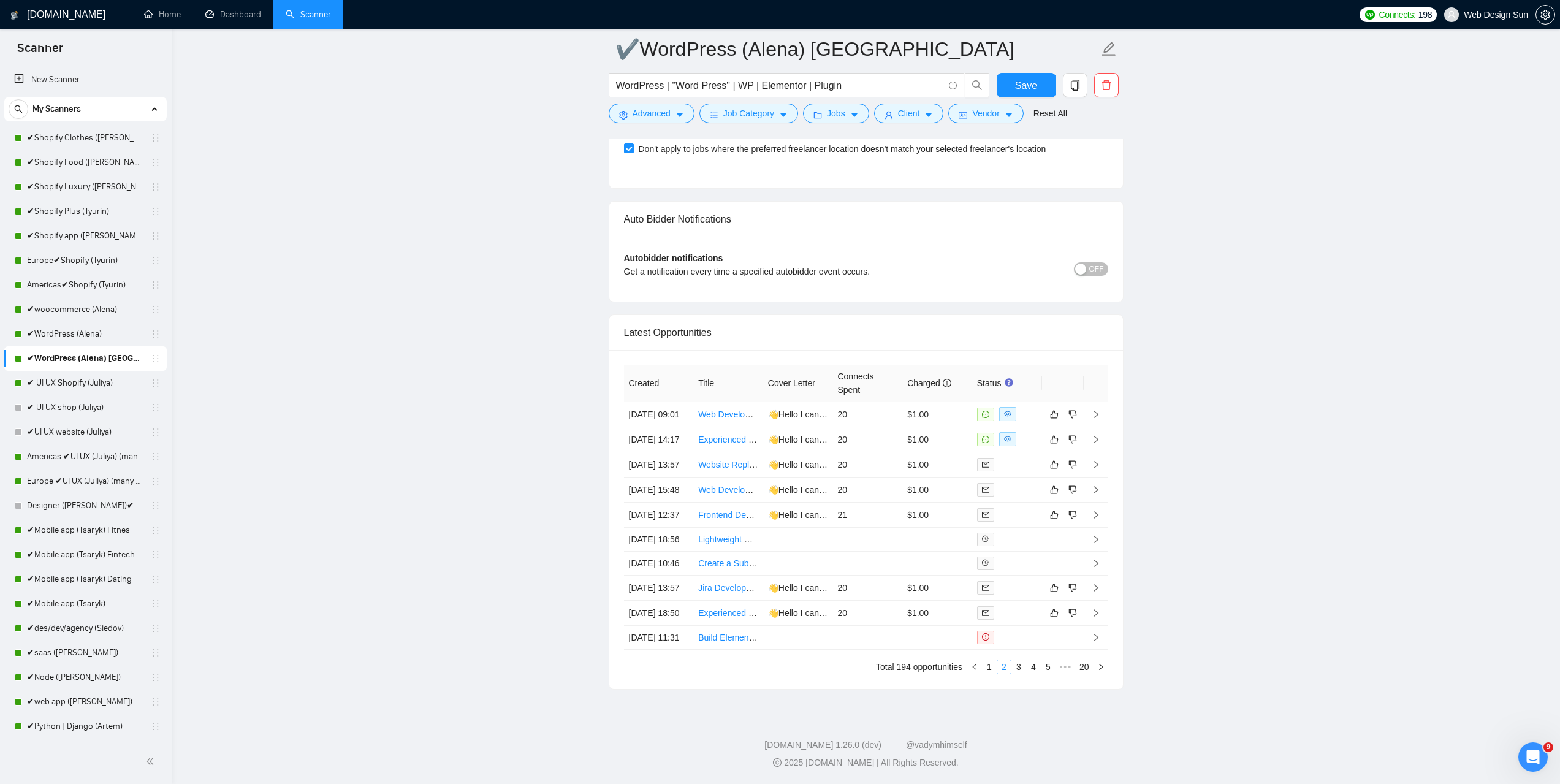
click at [993, 667] on link "1" at bounding box center [989, 667] width 14 height 14
